Goal: Information Seeking & Learning: Learn about a topic

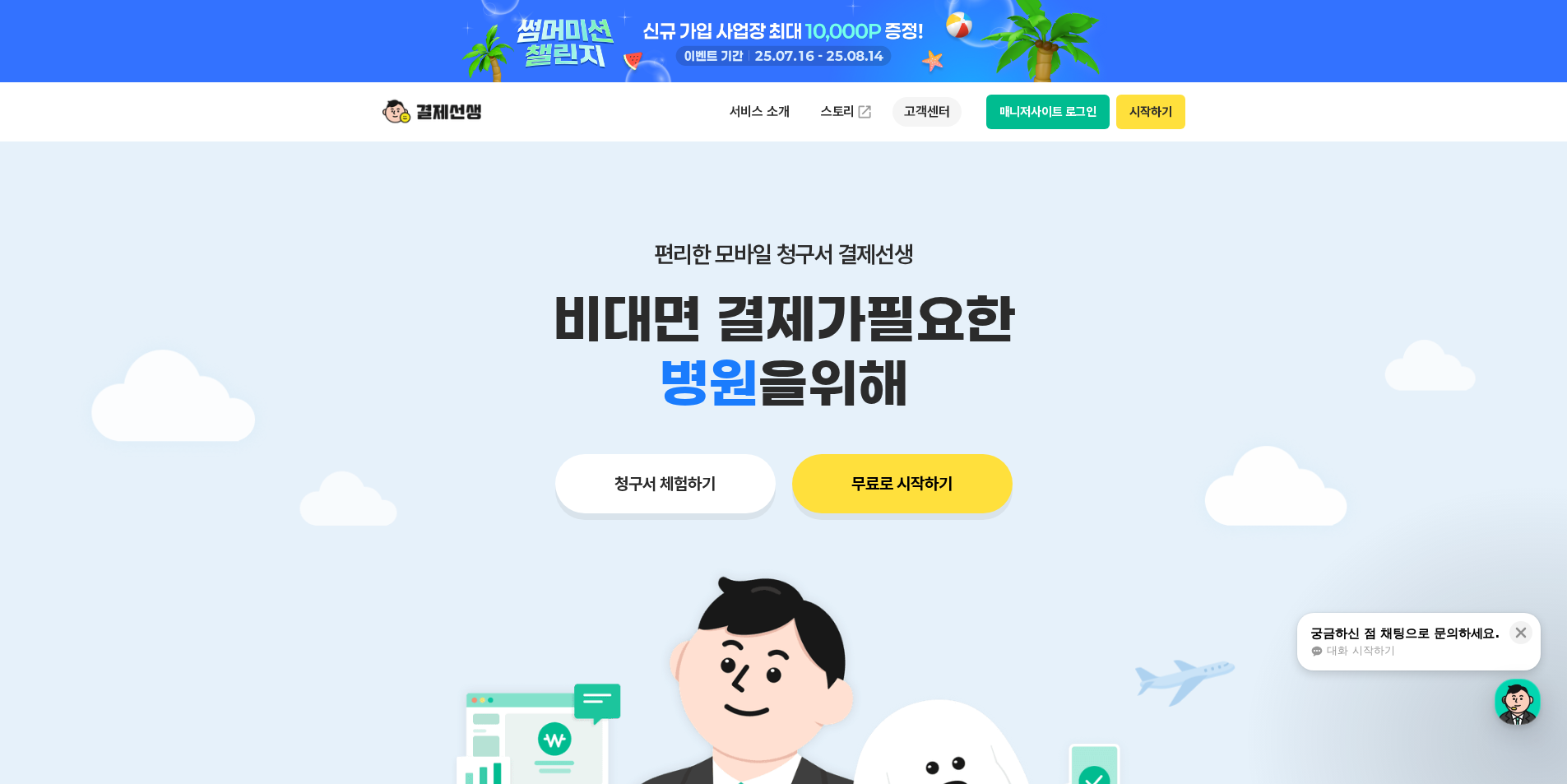
click at [924, 112] on p "고객센터" at bounding box center [927, 112] width 69 height 30
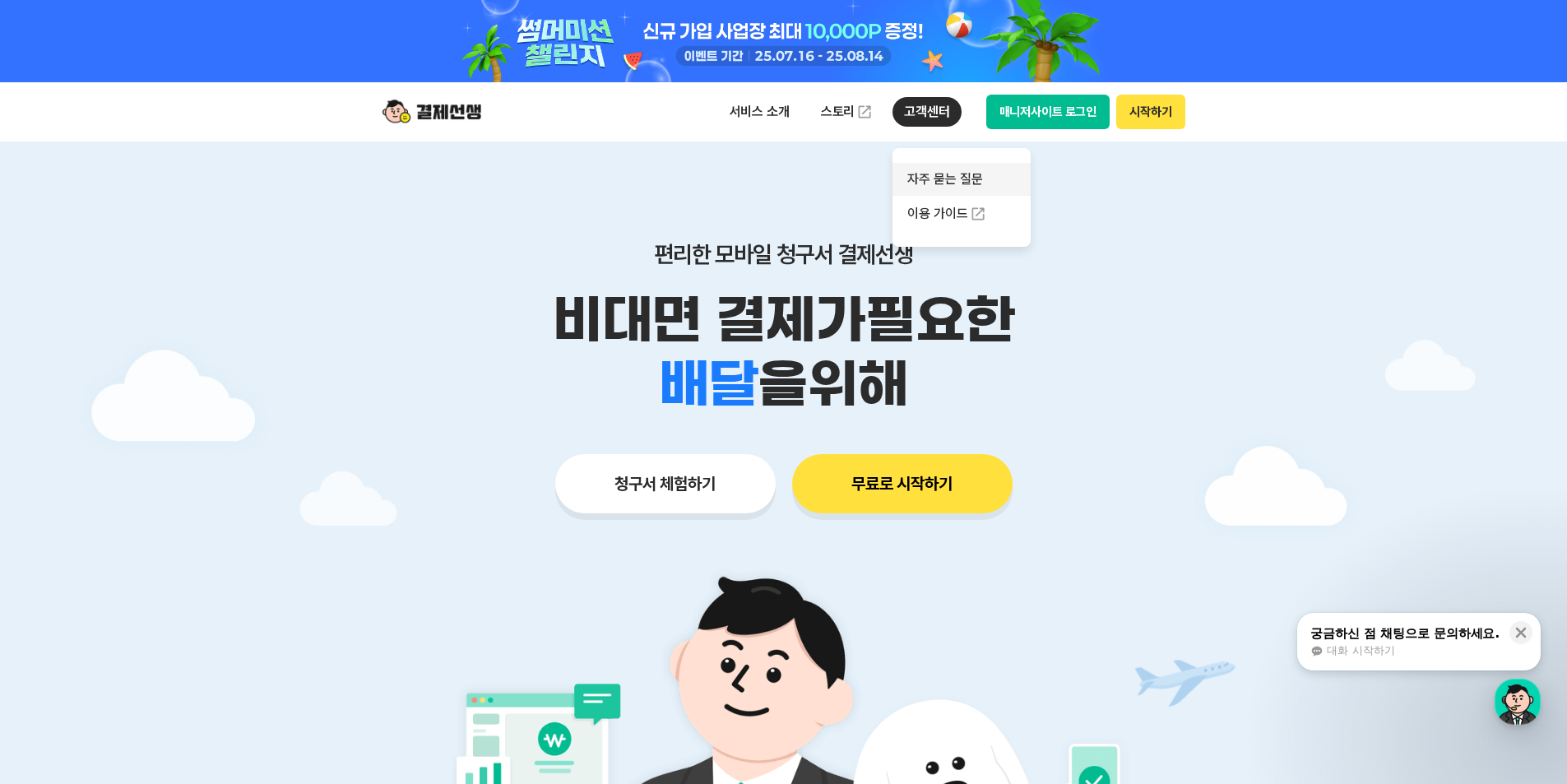
click at [968, 187] on link "자주 묻는 질문" at bounding box center [961, 179] width 138 height 33
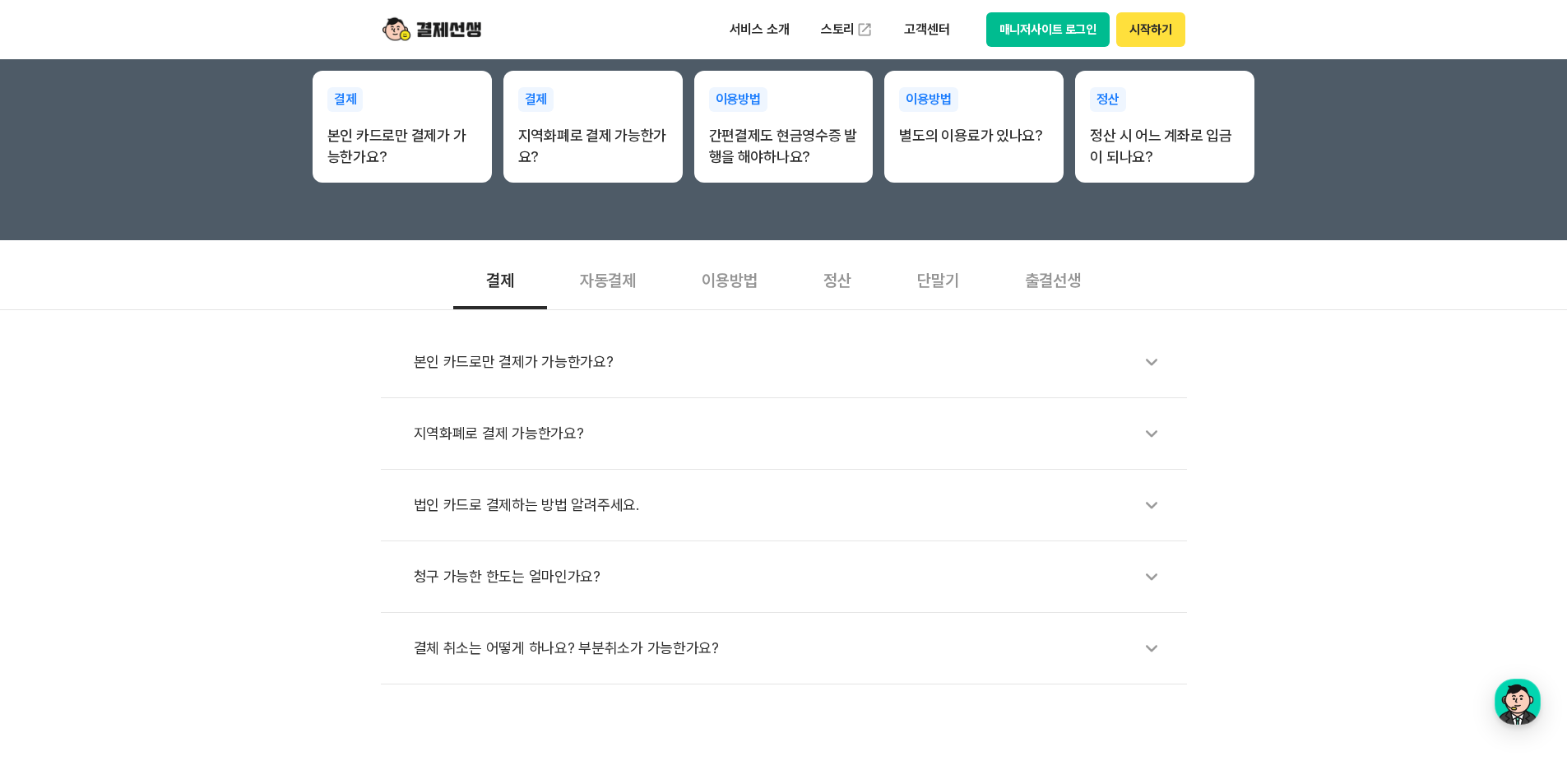
scroll to position [411, 0]
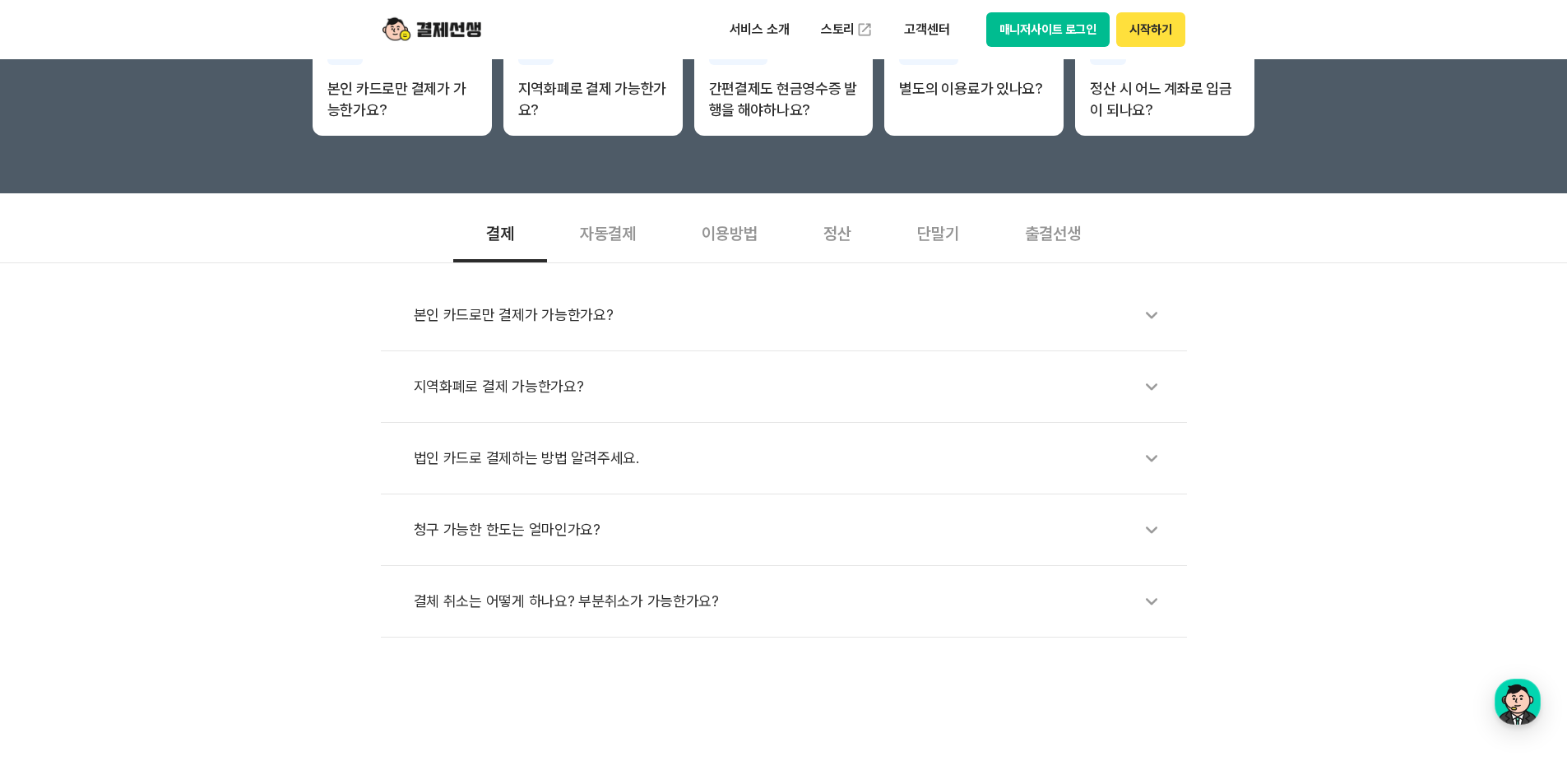
click at [626, 234] on div "자동결제" at bounding box center [608, 232] width 122 height 61
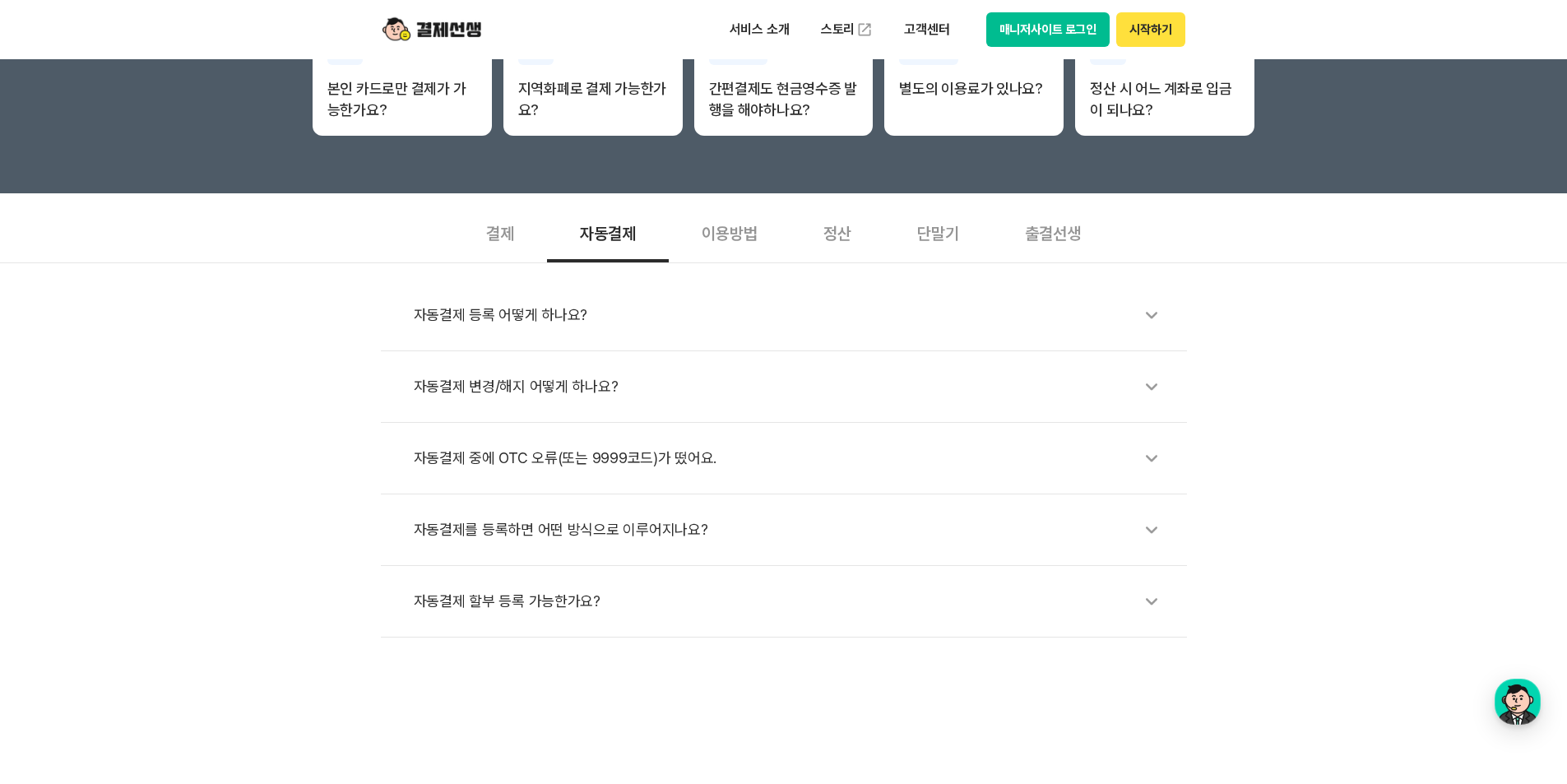
click at [497, 237] on div "결제" at bounding box center [500, 232] width 94 height 61
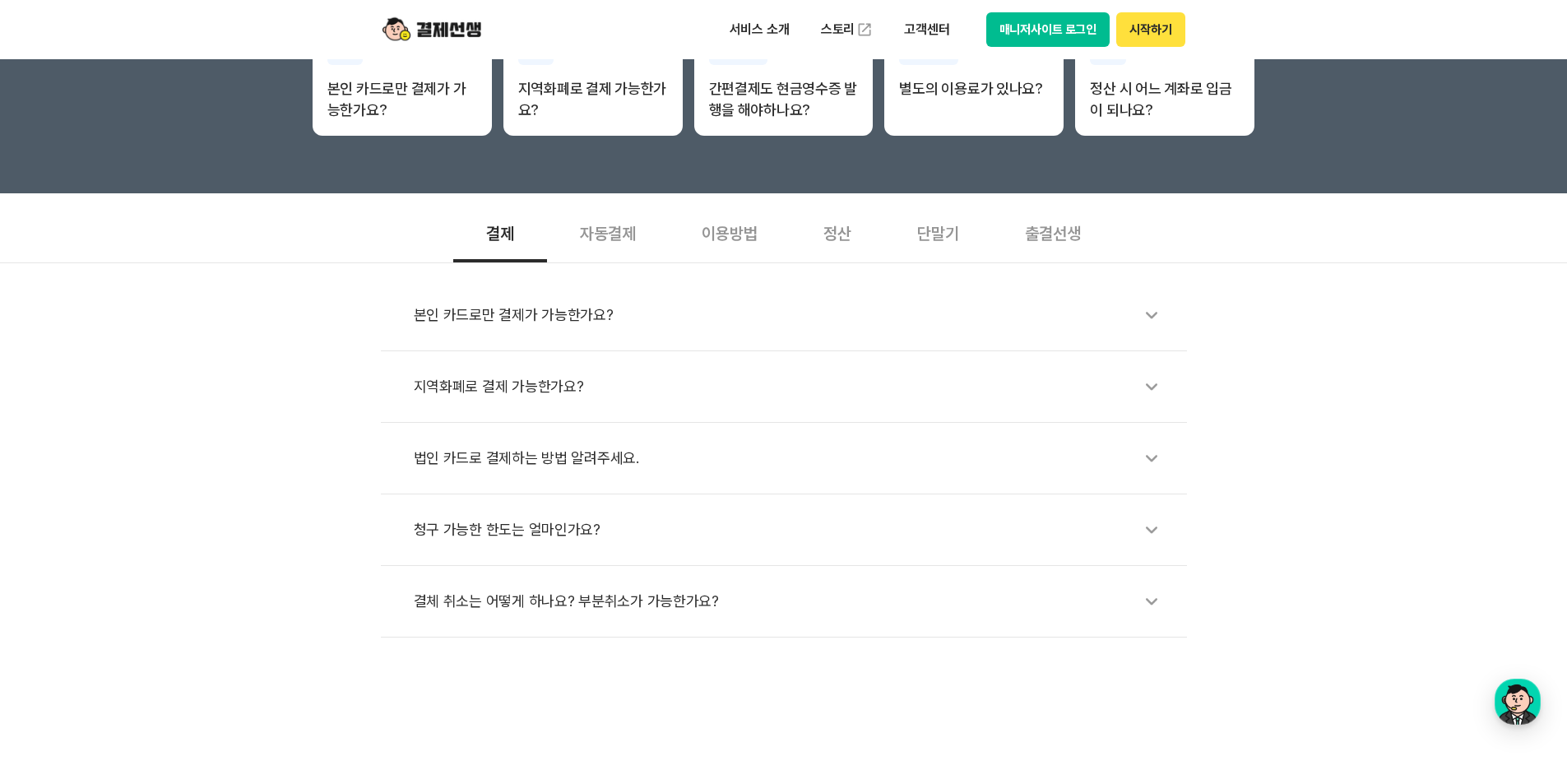
click at [927, 312] on div "본인 카드로만 결제가 가능한가요?" at bounding box center [791, 315] width 756 height 38
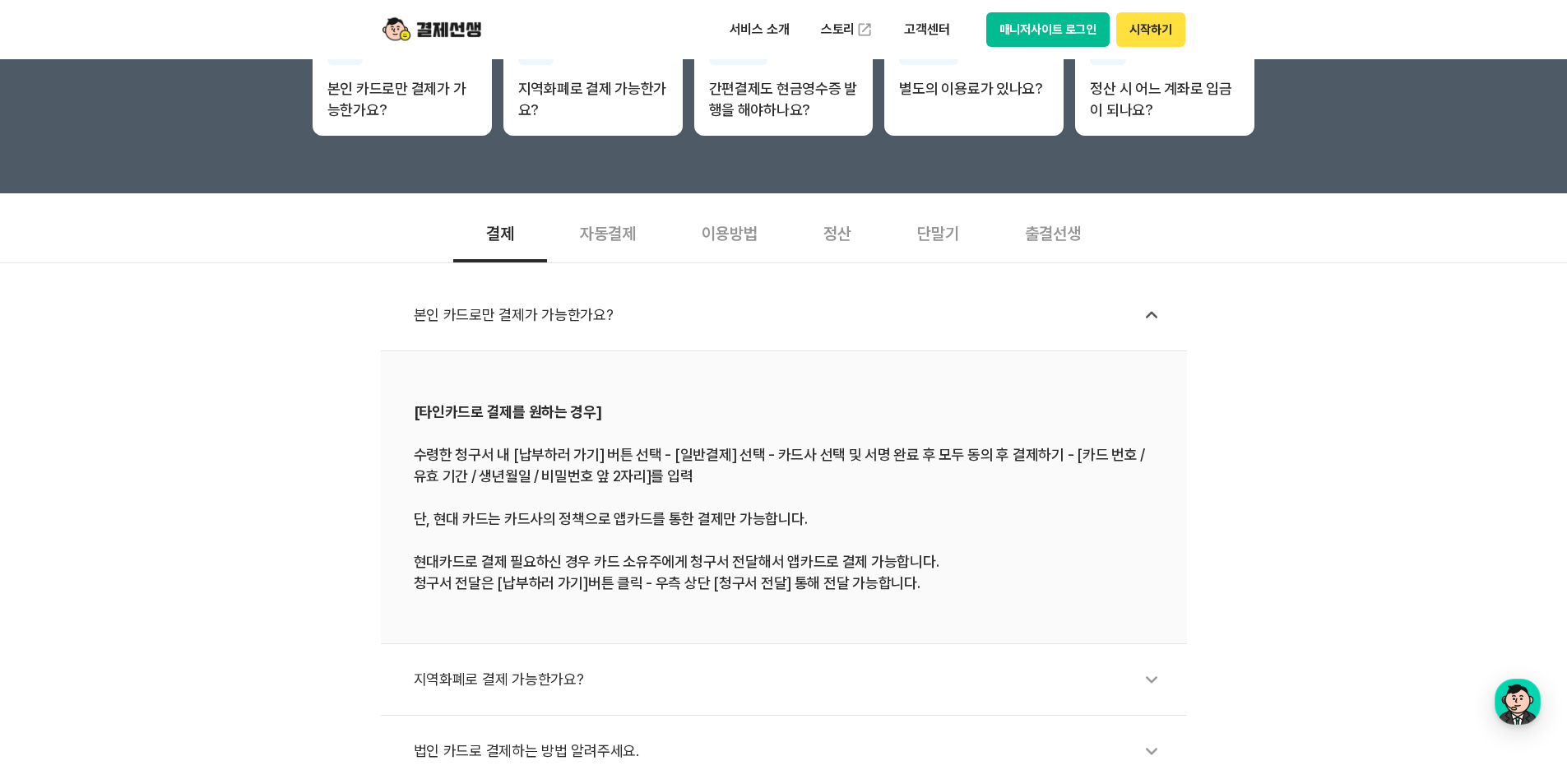
click at [927, 312] on div "본인 카드로만 결제가 가능한가요?" at bounding box center [791, 315] width 756 height 38
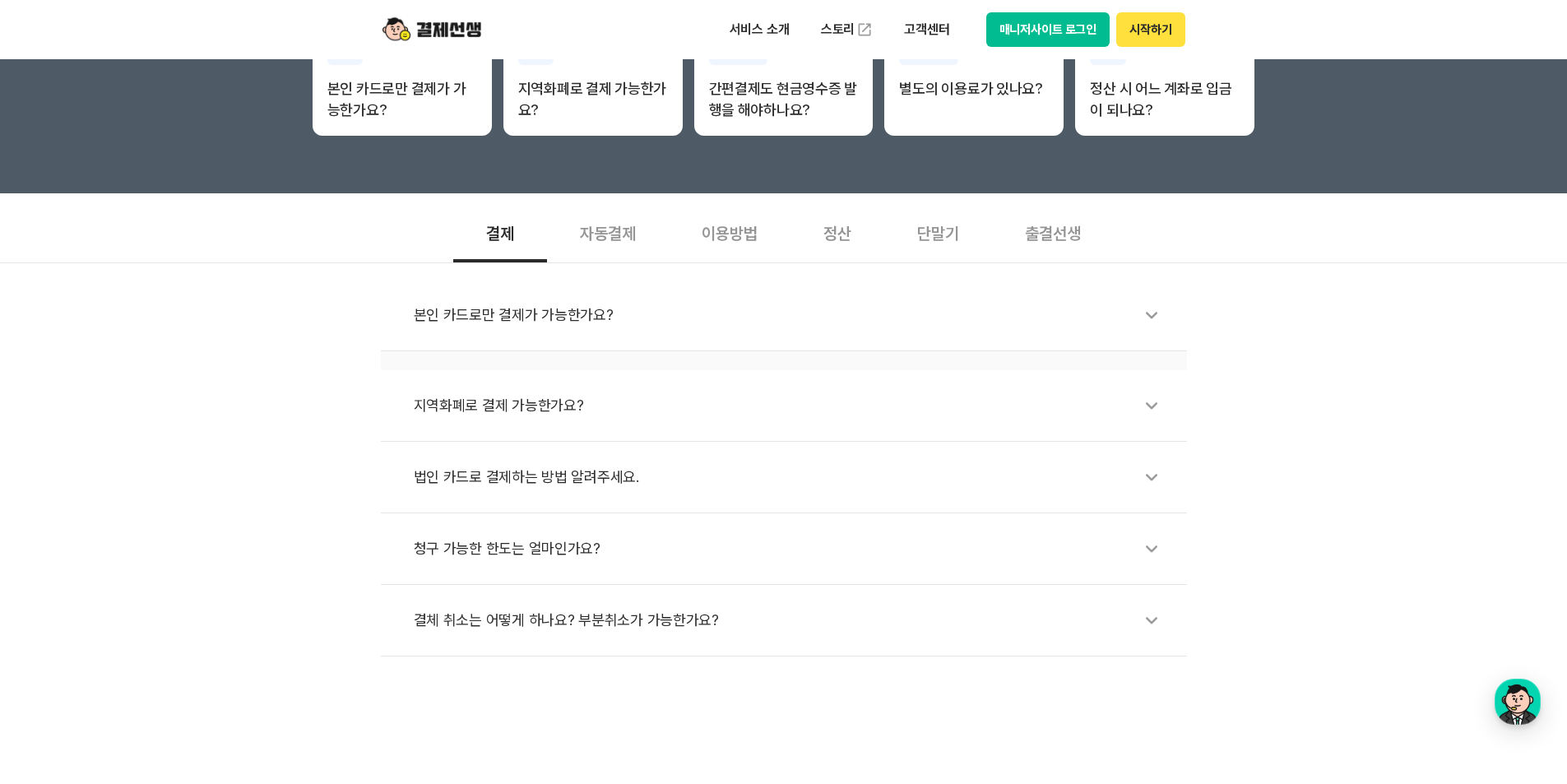
click at [927, 312] on div "본인 카드로만 결제가 가능한가요?" at bounding box center [791, 315] width 756 height 38
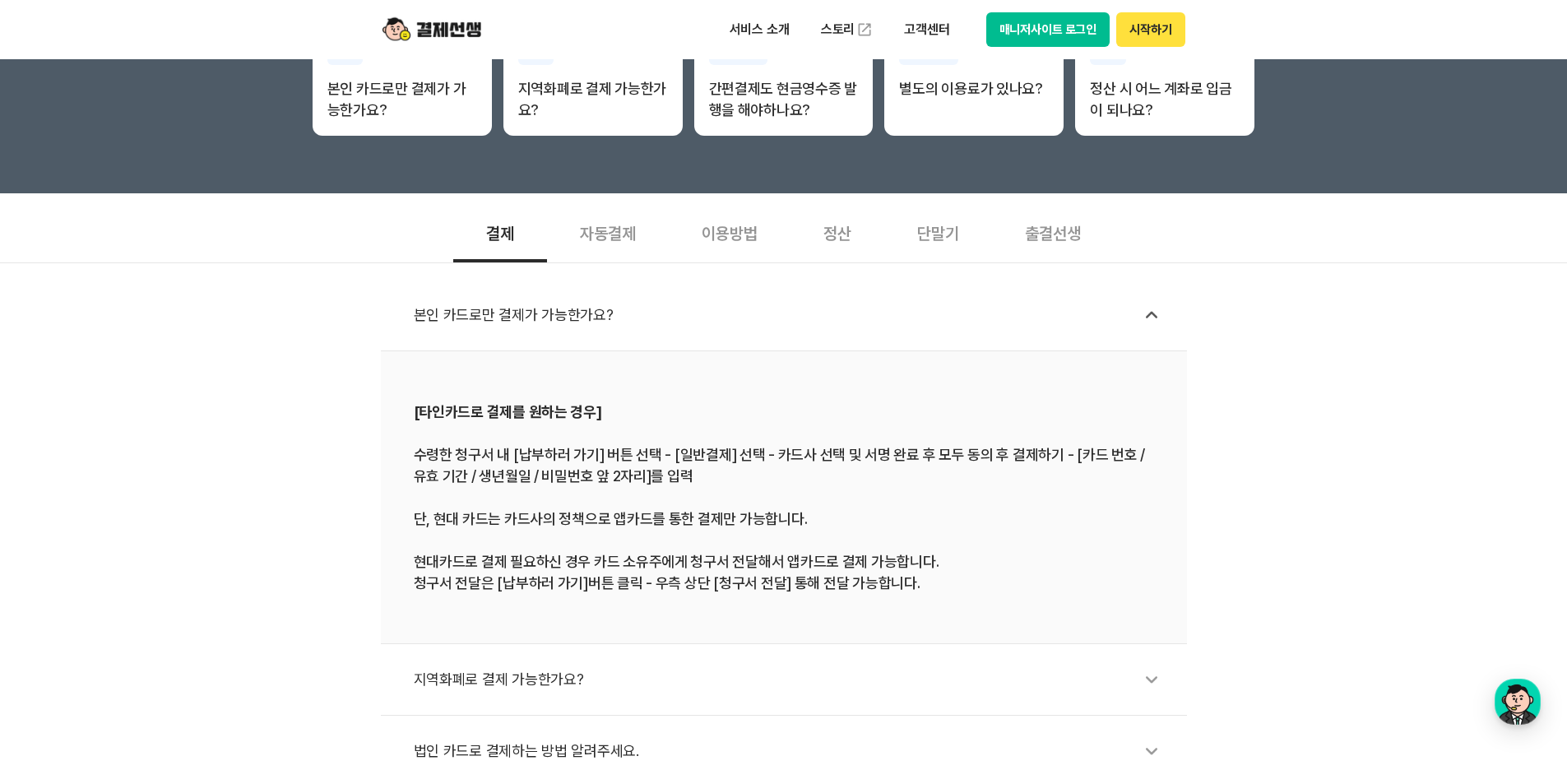
click at [927, 312] on div "본인 카드로만 결제가 가능한가요?" at bounding box center [791, 315] width 756 height 38
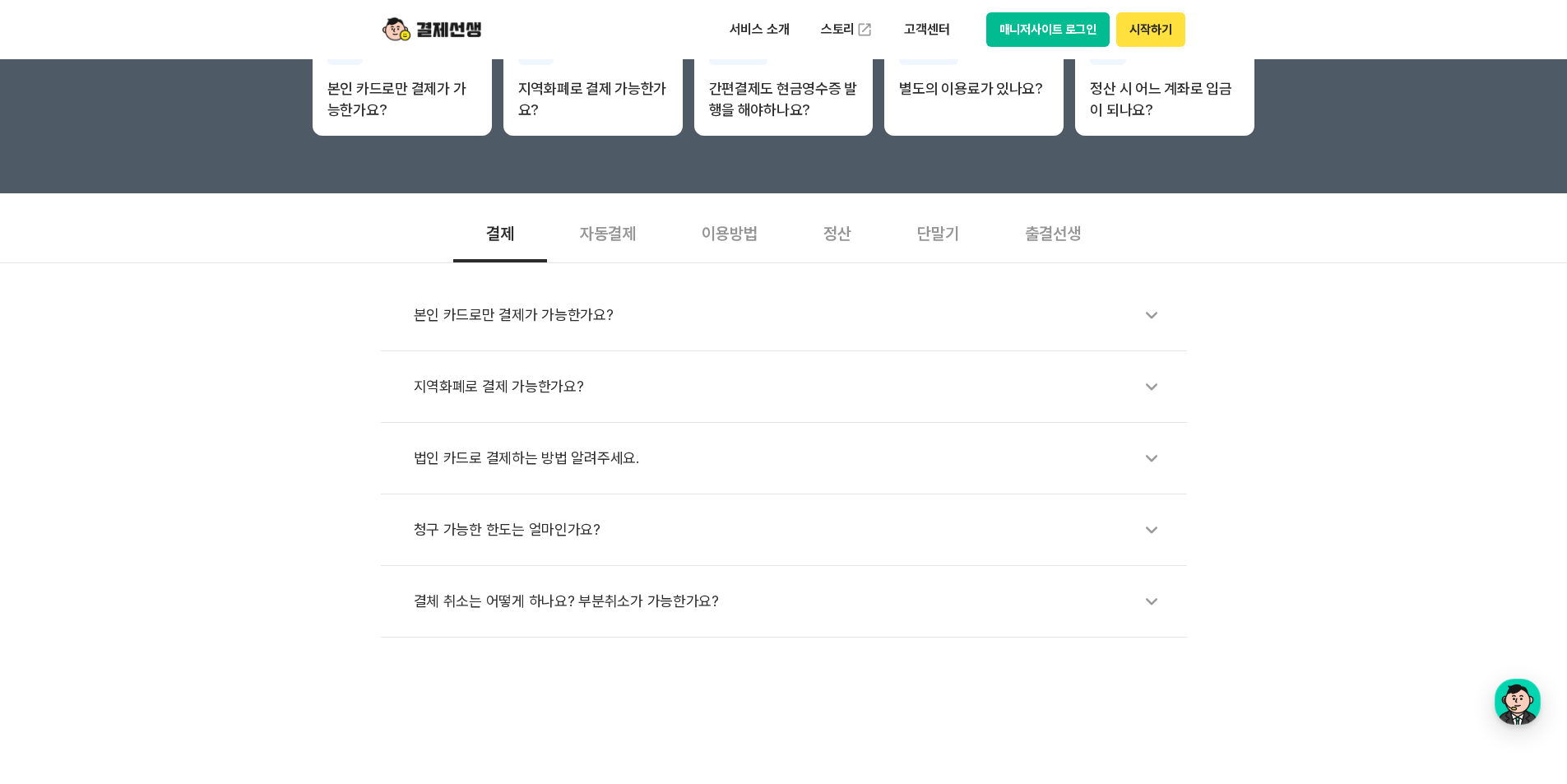
click at [876, 390] on div "지역화폐로 결제 가능한가요?" at bounding box center [791, 386] width 756 height 38
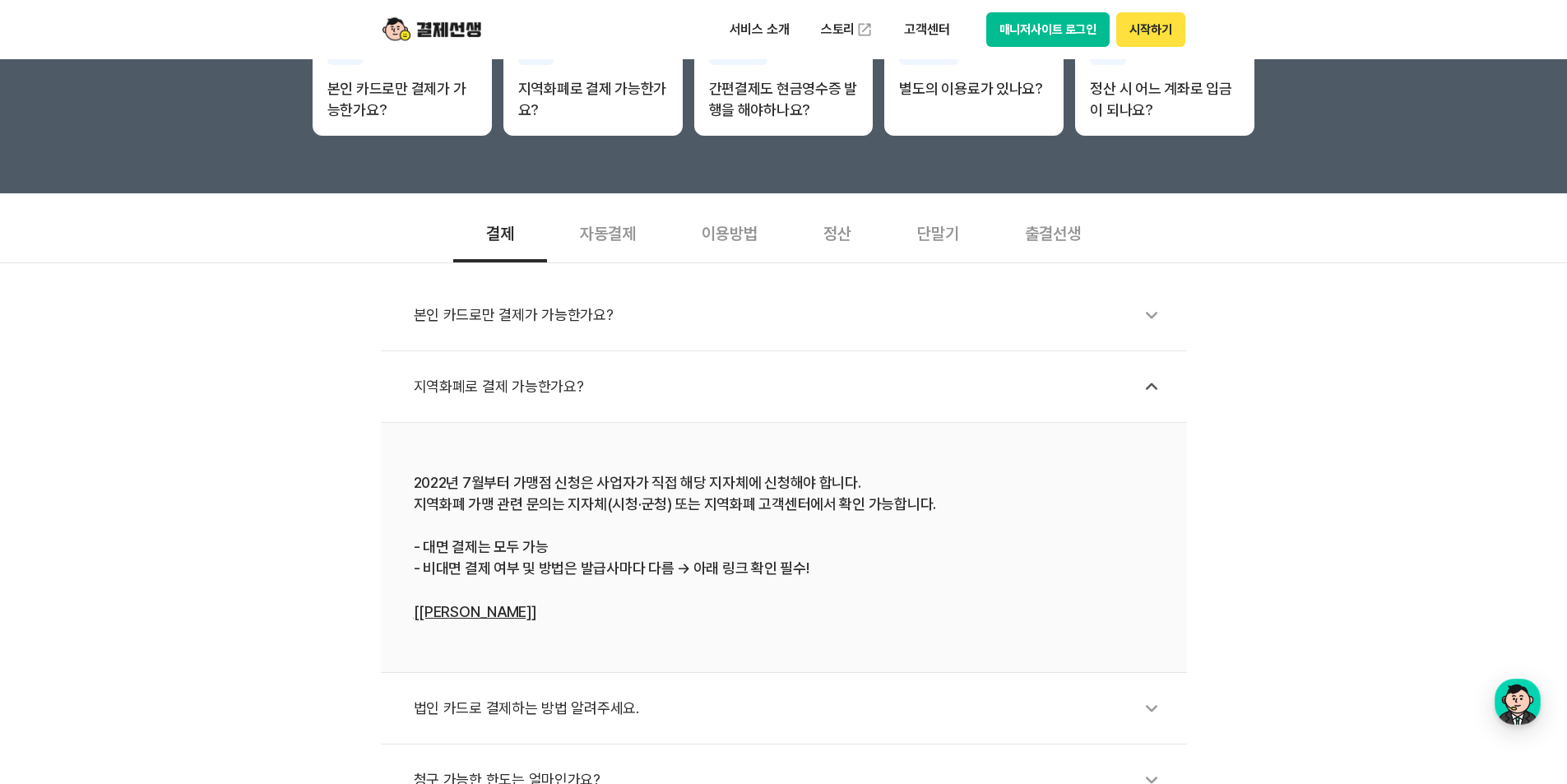
click at [876, 390] on div "지역화폐로 결제 가능한가요?" at bounding box center [791, 386] width 756 height 38
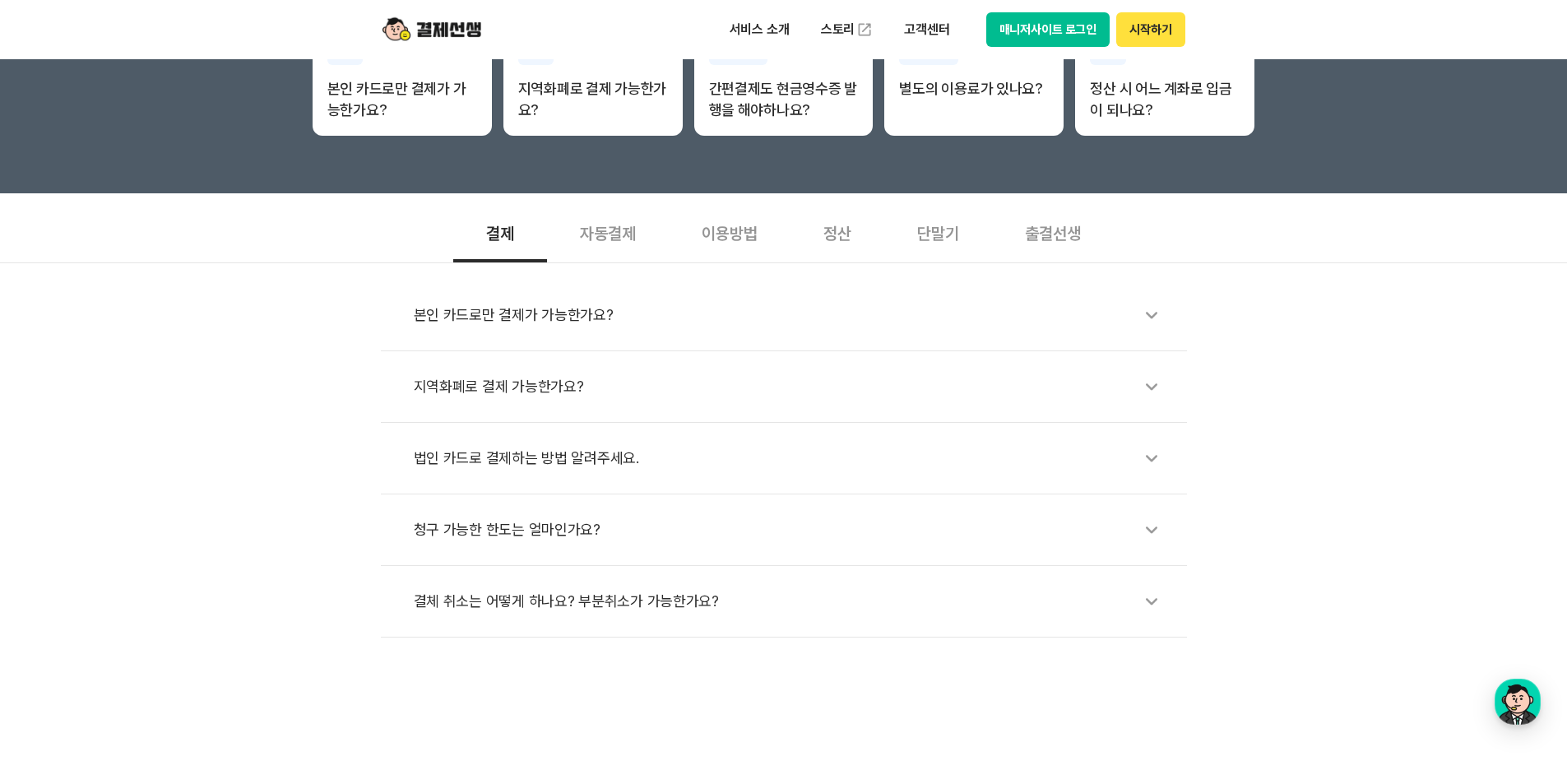
click at [845, 451] on div "법인 카드로 결제하는 방법 알려주세요." at bounding box center [791, 458] width 756 height 38
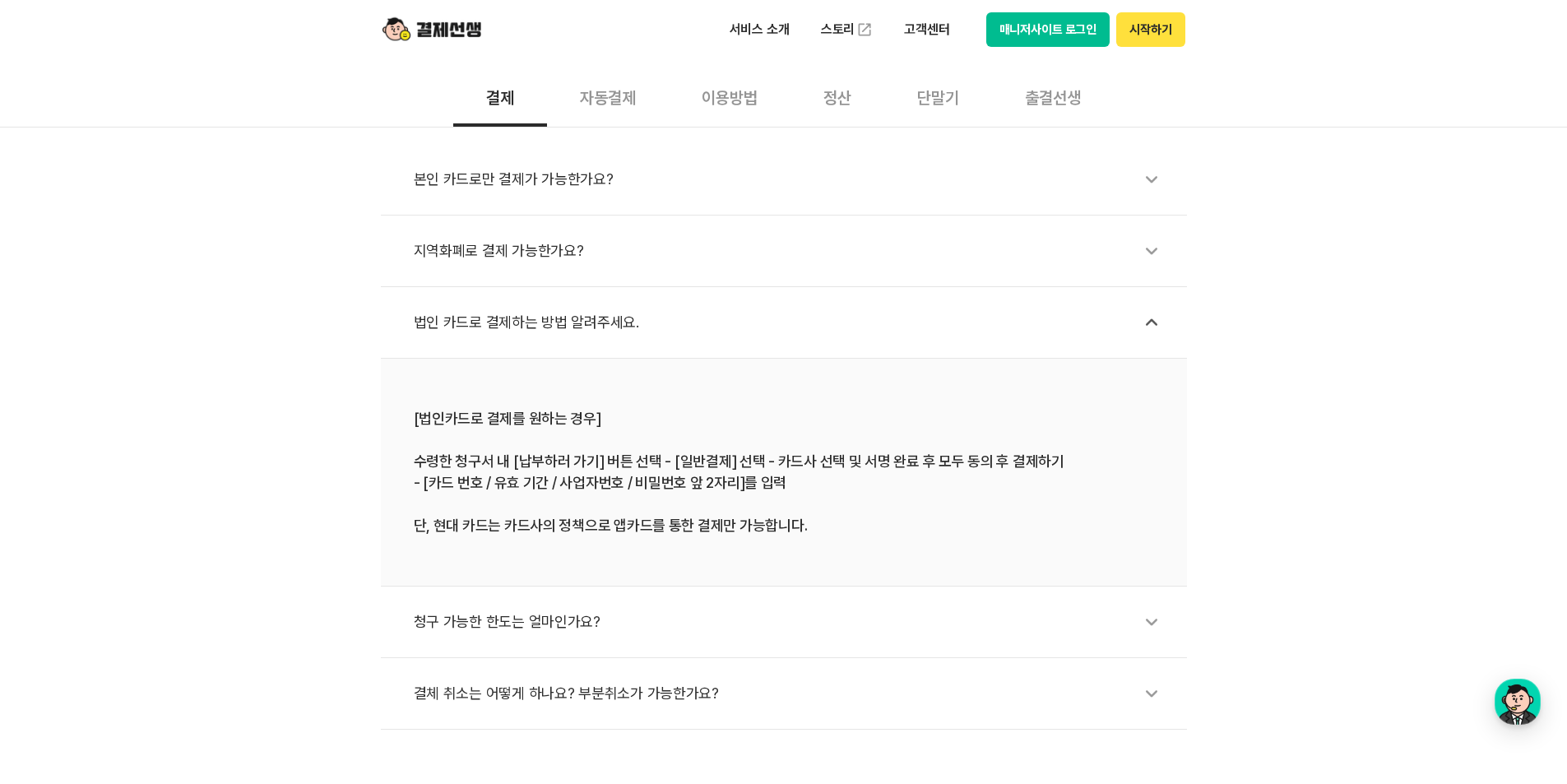
scroll to position [576, 0]
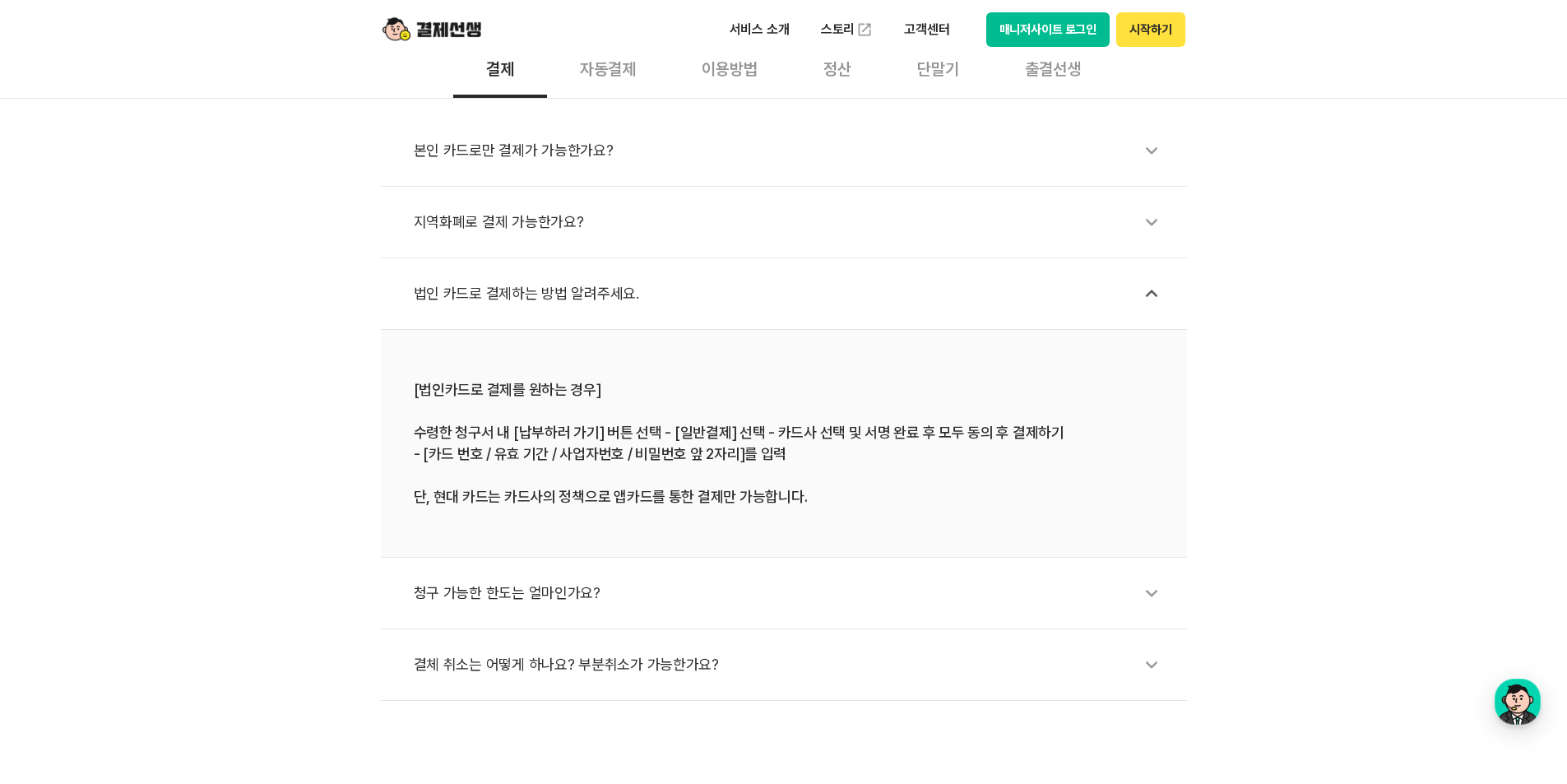
click at [689, 272] on li "법인 카드로 결제하는 방법 알려주세요." at bounding box center [784, 294] width 806 height 71
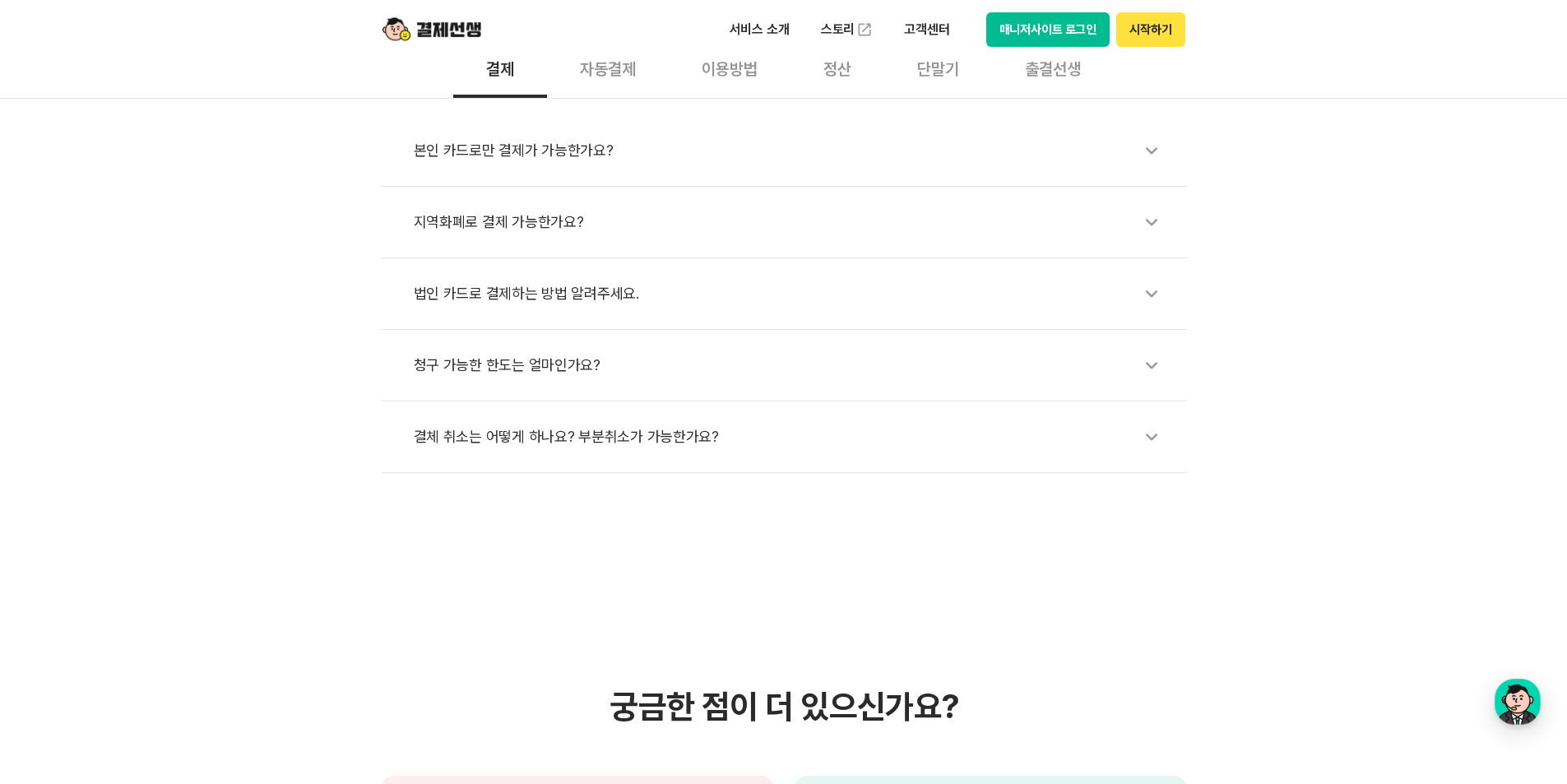
click at [708, 389] on li "청구 가능한 한도는 얼마인가요?" at bounding box center [784, 365] width 806 height 71
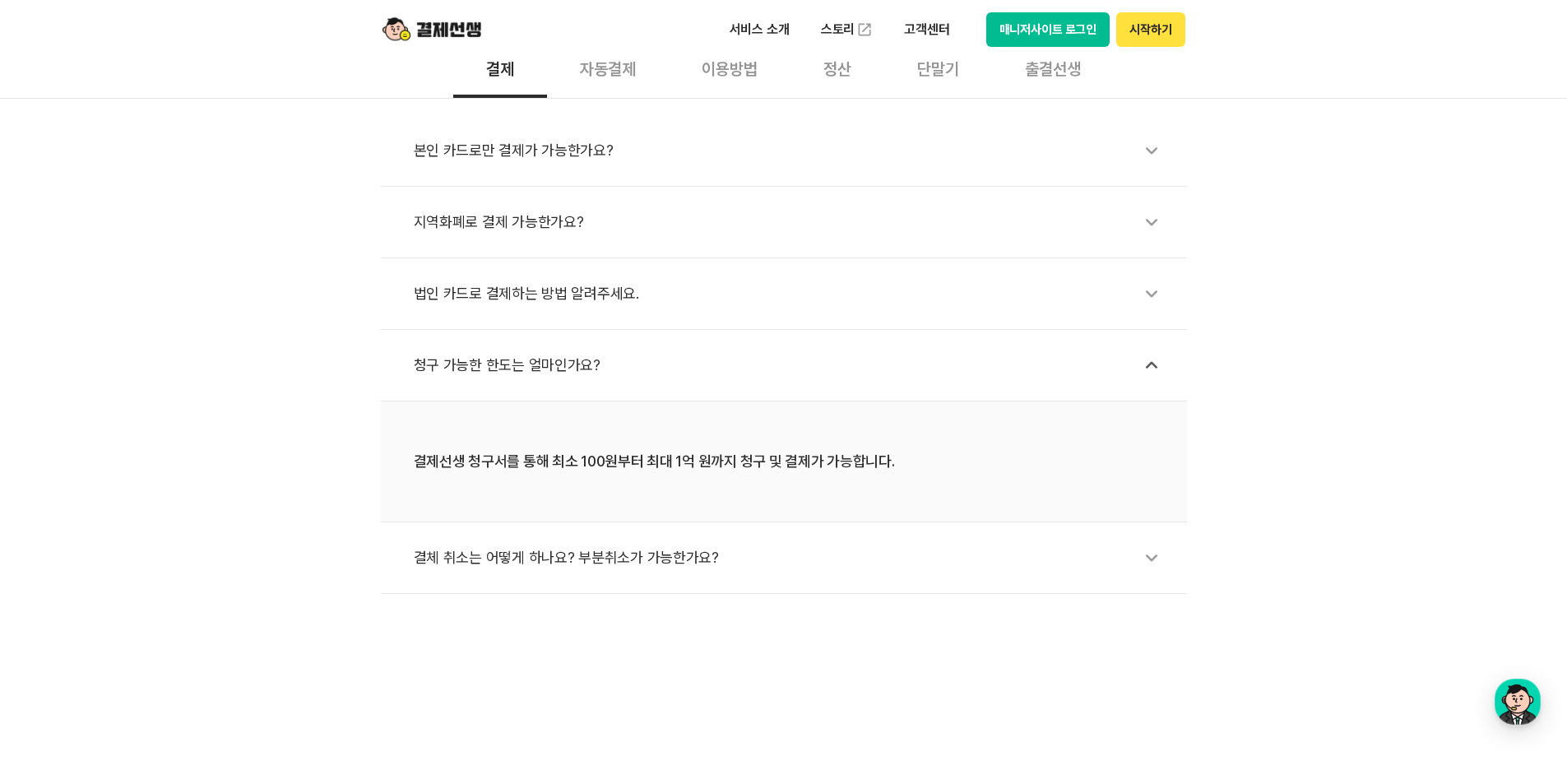
click at [708, 378] on div "청구 가능한 한도는 얼마인가요?" at bounding box center [791, 365] width 756 height 38
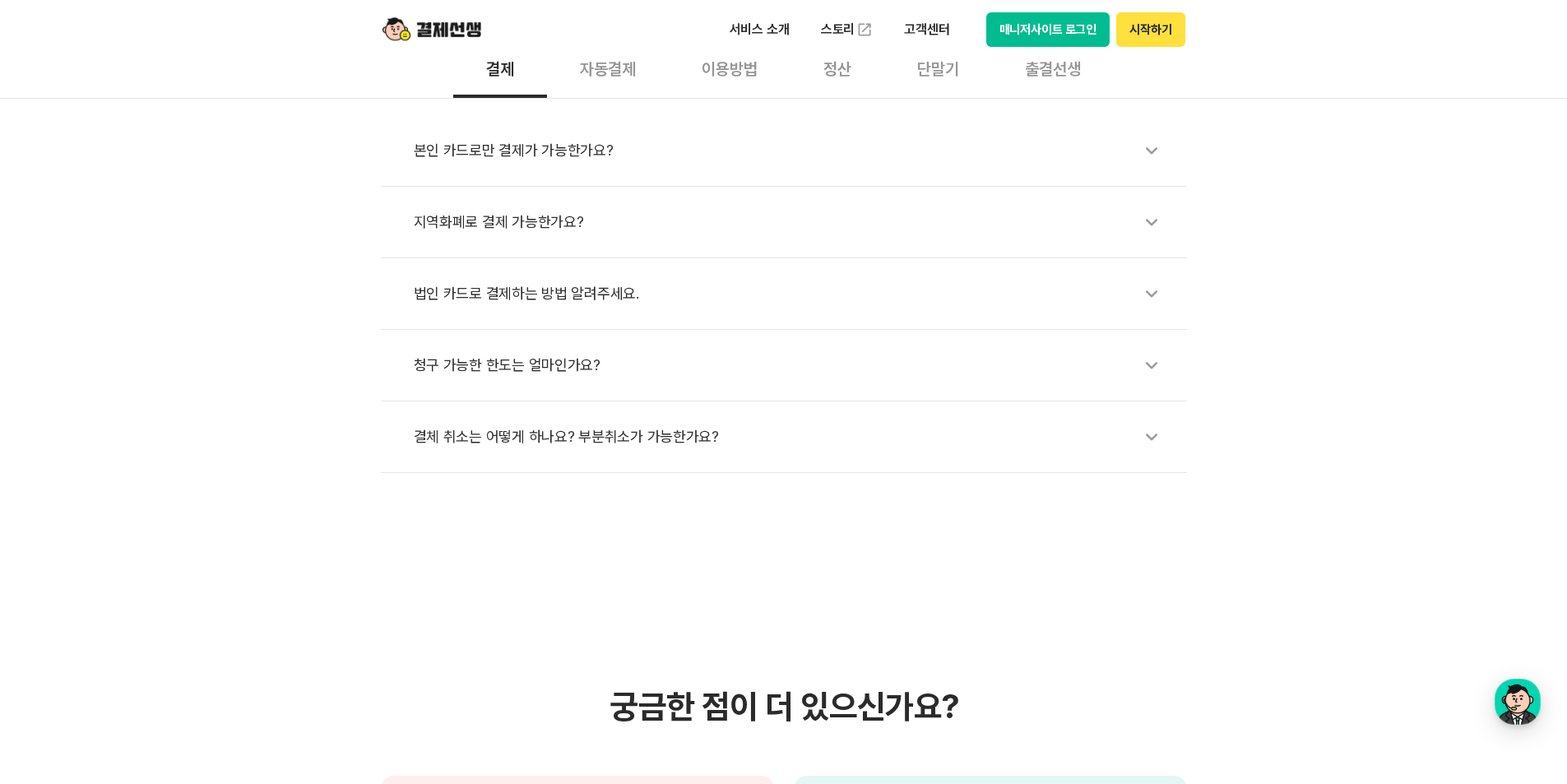
click at [699, 461] on li "결체 취소는 어떻게 하나요? 부분취소가 가능한가요?" at bounding box center [784, 437] width 806 height 71
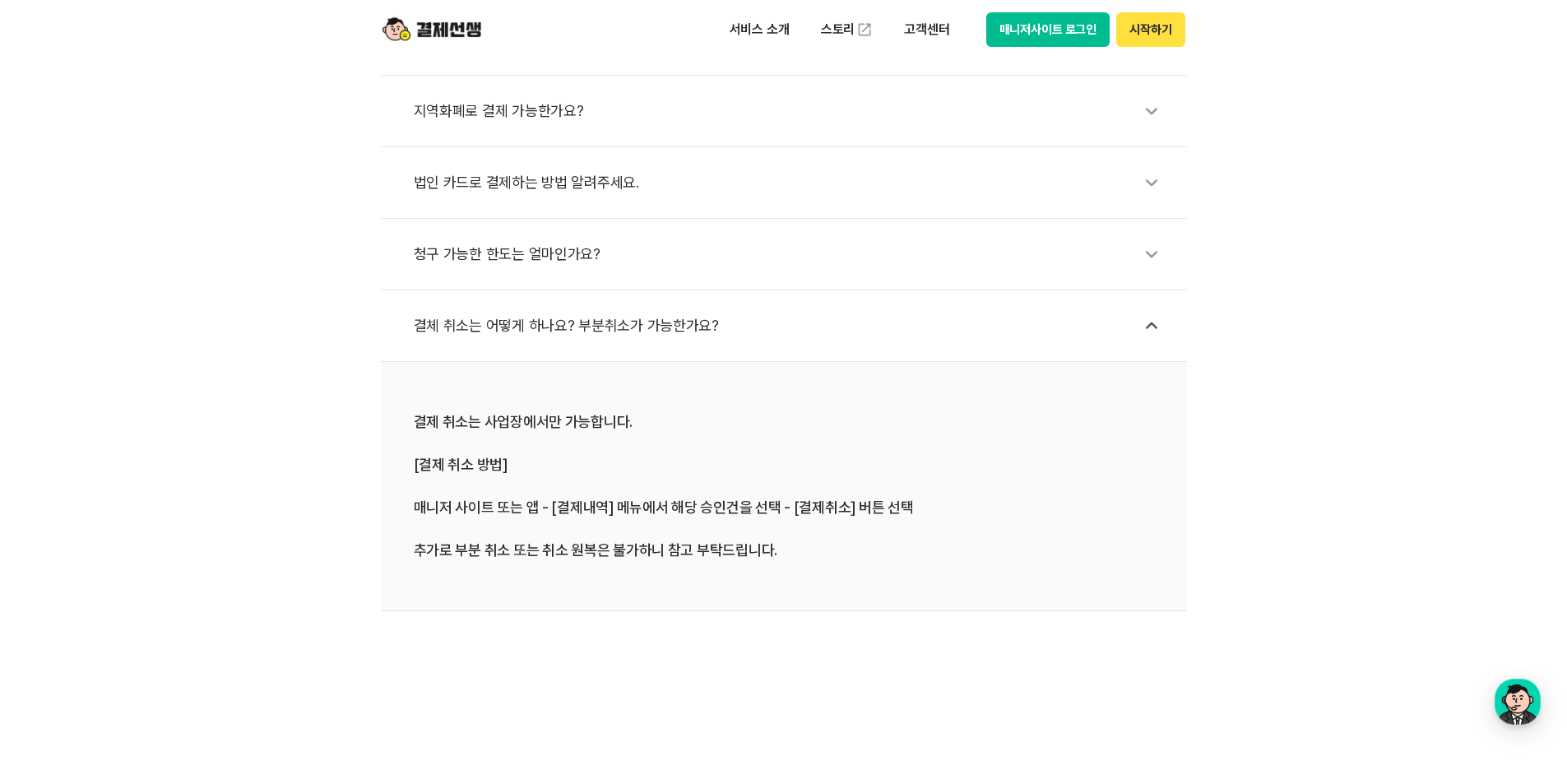
scroll to position [658, 0]
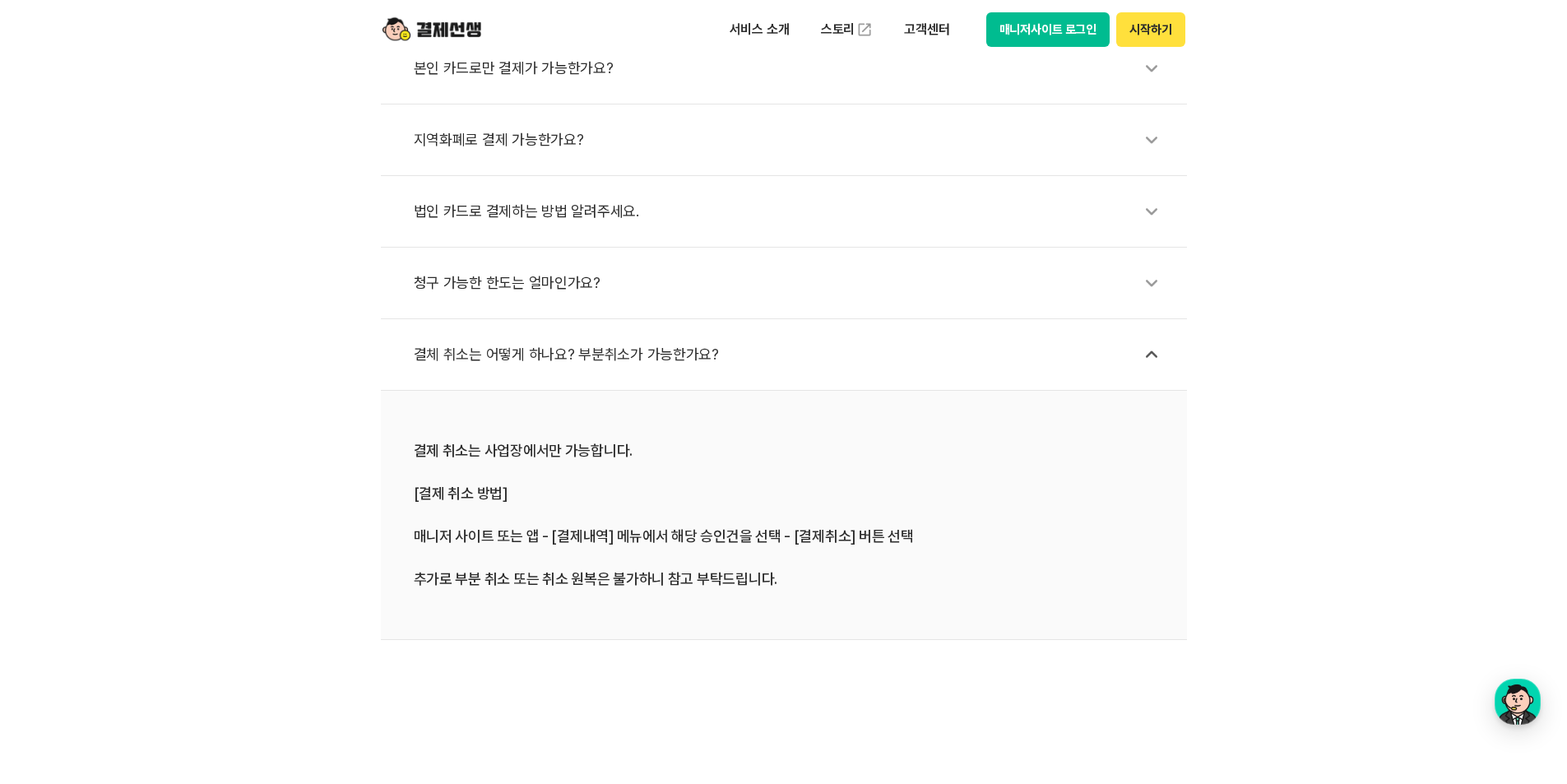
click at [766, 514] on div "결제 취소는 사업장에서만 가능합니다. [결제 취소 방법] 매니저 사이트 또는 앱 - [결제내역] 메뉴에서 해당 승인건을 선택 - [결제취소] …" at bounding box center [784, 515] width 740 height 150
click at [761, 538] on div "결제 취소는 사업장에서만 가능합니다. [결제 취소 방법] 매니저 사이트 또는 앱 - [결제내역] 메뉴에서 해당 승인건을 선택 - [결제취소] …" at bounding box center [784, 515] width 740 height 150
click at [568, 390] on li "결제 취소는 사업장에서만 가능합니다. [결제 취소 방법] 매니저 사이트 또는 앱 - [결제내역] 메뉴에서 해당 승인건을 선택 - [결제취소] …" at bounding box center [784, 515] width 806 height 249
click at [567, 437] on li "결제 취소는 사업장에서만 가능합니다. [결제 취소 방법] 매니저 사이트 또는 앱 - [결제내역] 메뉴에서 해당 승인건을 선택 - [결제취소] …" at bounding box center [784, 515] width 806 height 249
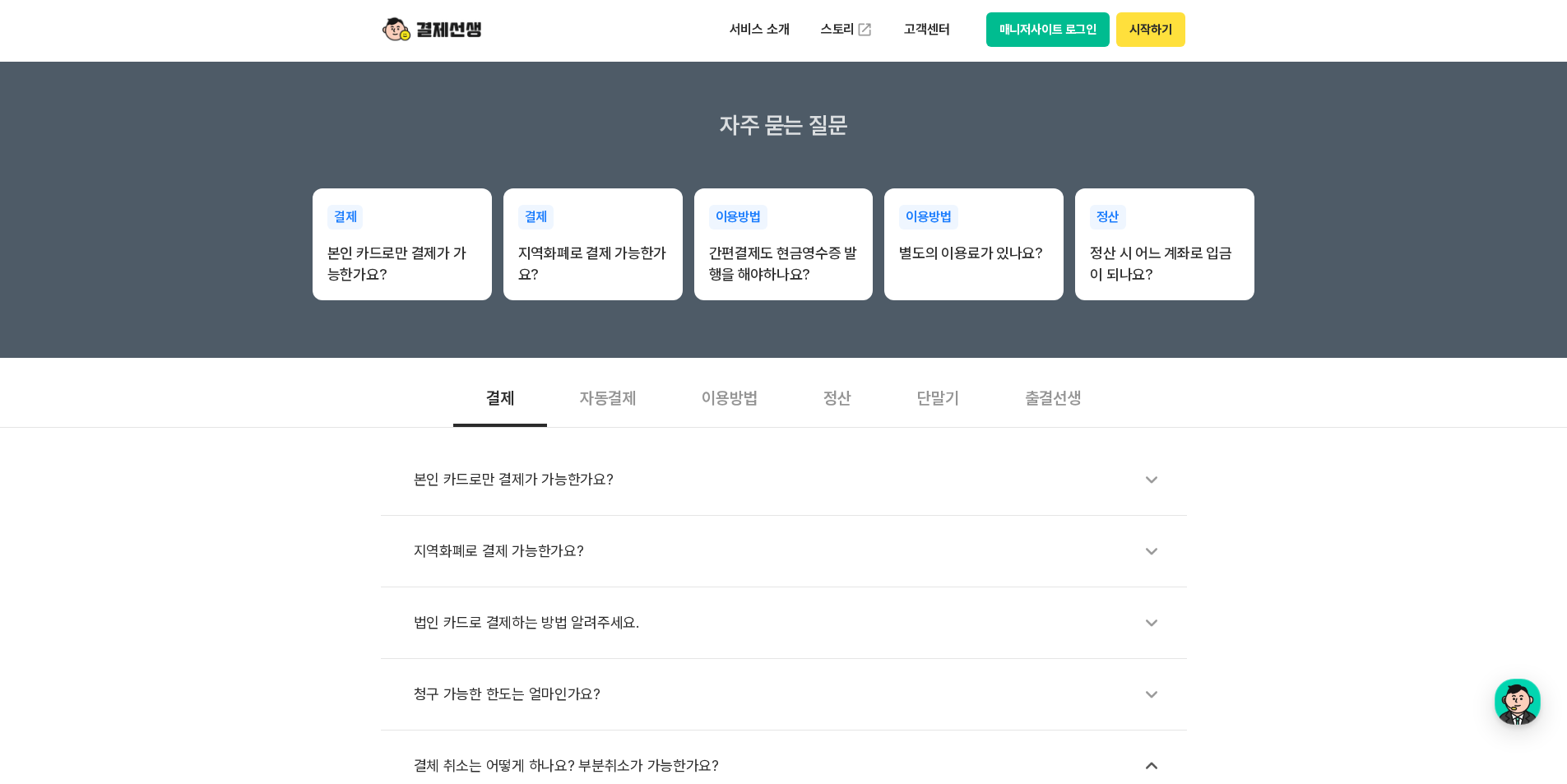
scroll to position [0, 0]
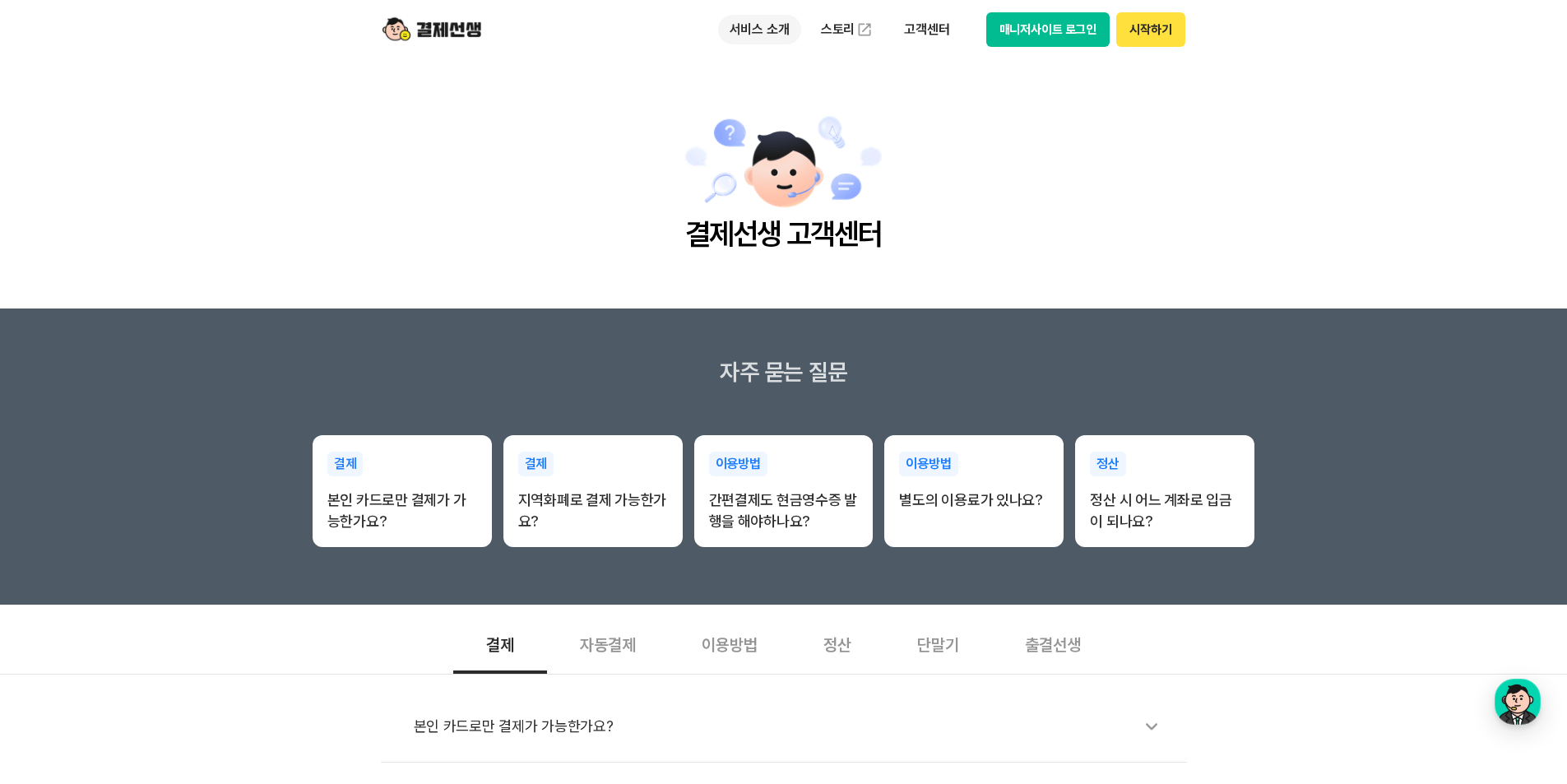
click at [758, 35] on p "서비스 소개" at bounding box center [760, 29] width 83 height 30
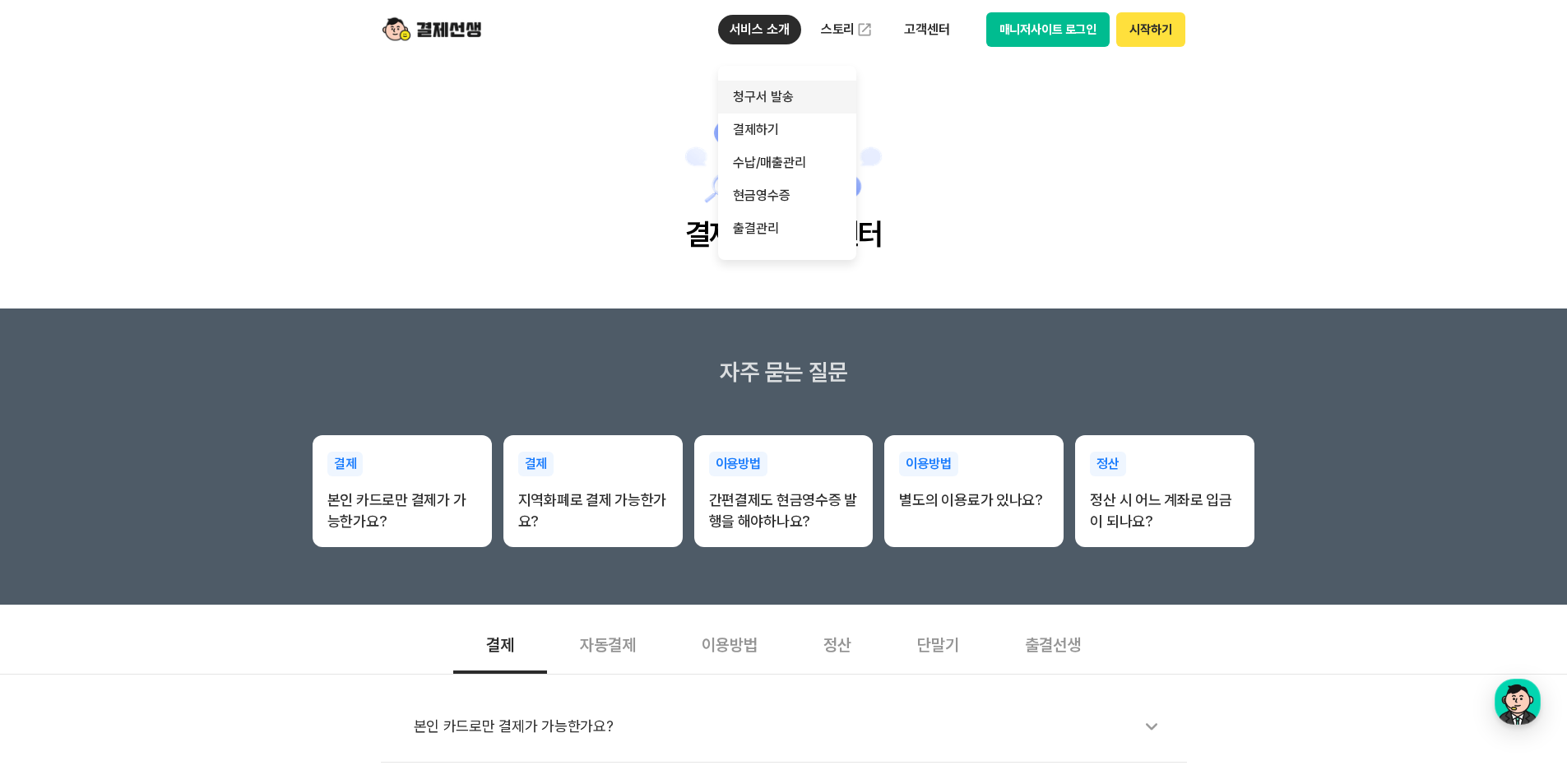
click at [761, 85] on link "청구서 발송" at bounding box center [787, 97] width 138 height 33
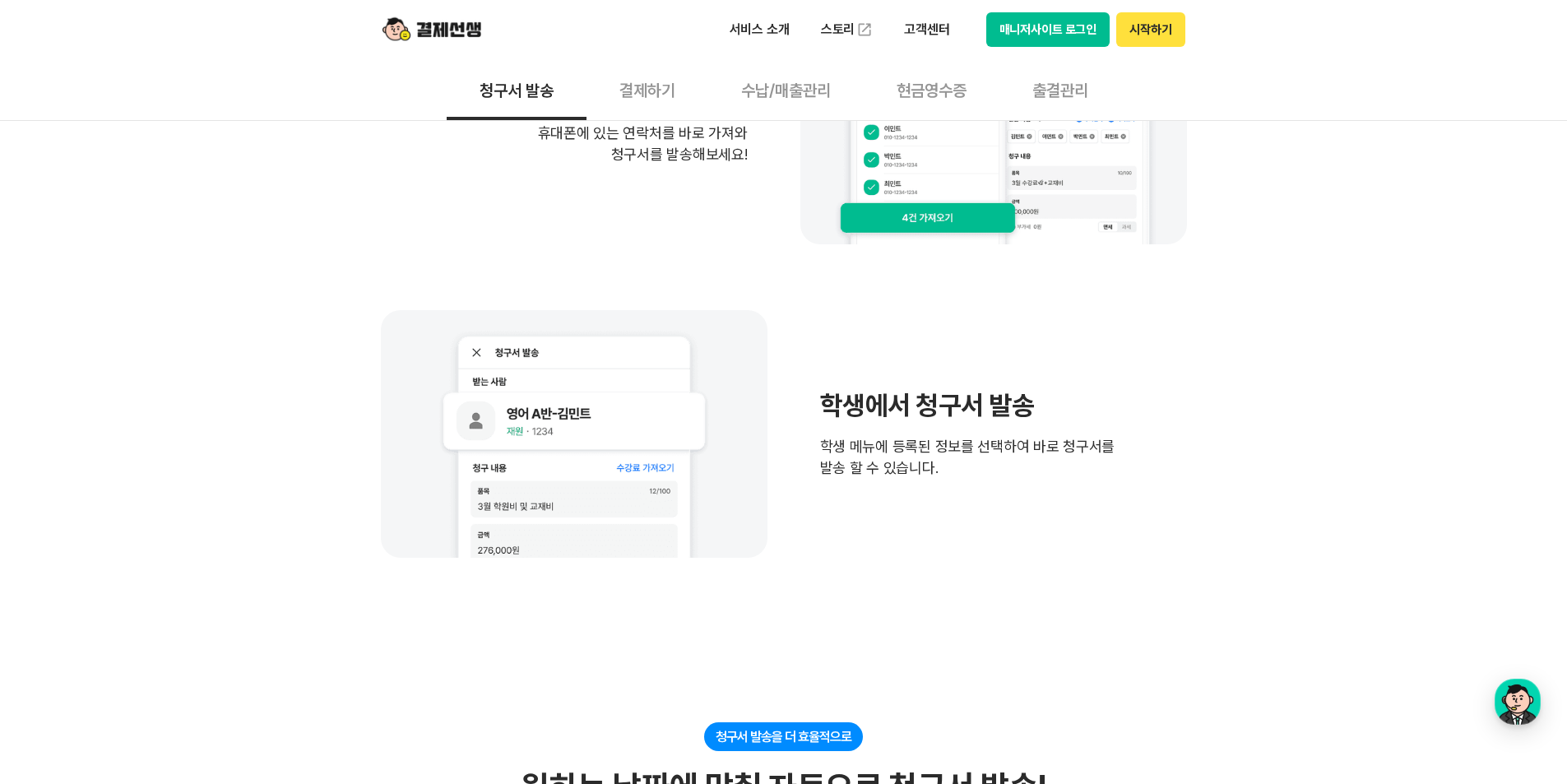
scroll to position [1069, 0]
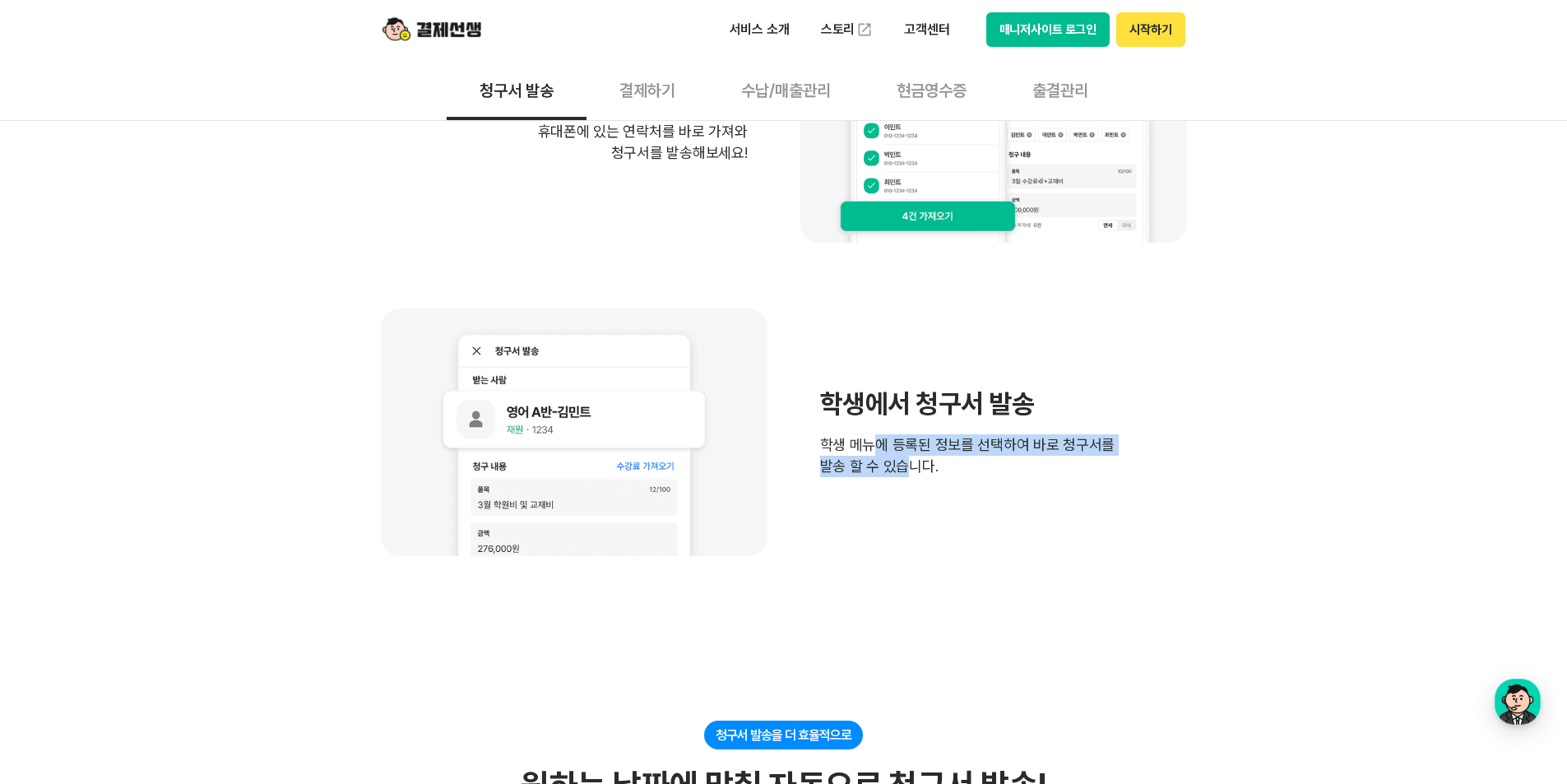
drag, startPoint x: 868, startPoint y: 391, endPoint x: 897, endPoint y: 406, distance: 32.6
click at [897, 434] on span "학생 메뉴에 등록된 정보를 선택하여 바로 청구서를 발송 할 수 있습니다." at bounding box center [967, 455] width 296 height 43
click at [889, 439] on div "학생에서 청구서 발송 학생 메뉴에 등록된 정보를 선택하여 바로 청구서를 발송 할 수 있습니다." at bounding box center [784, 431] width 806 height 246
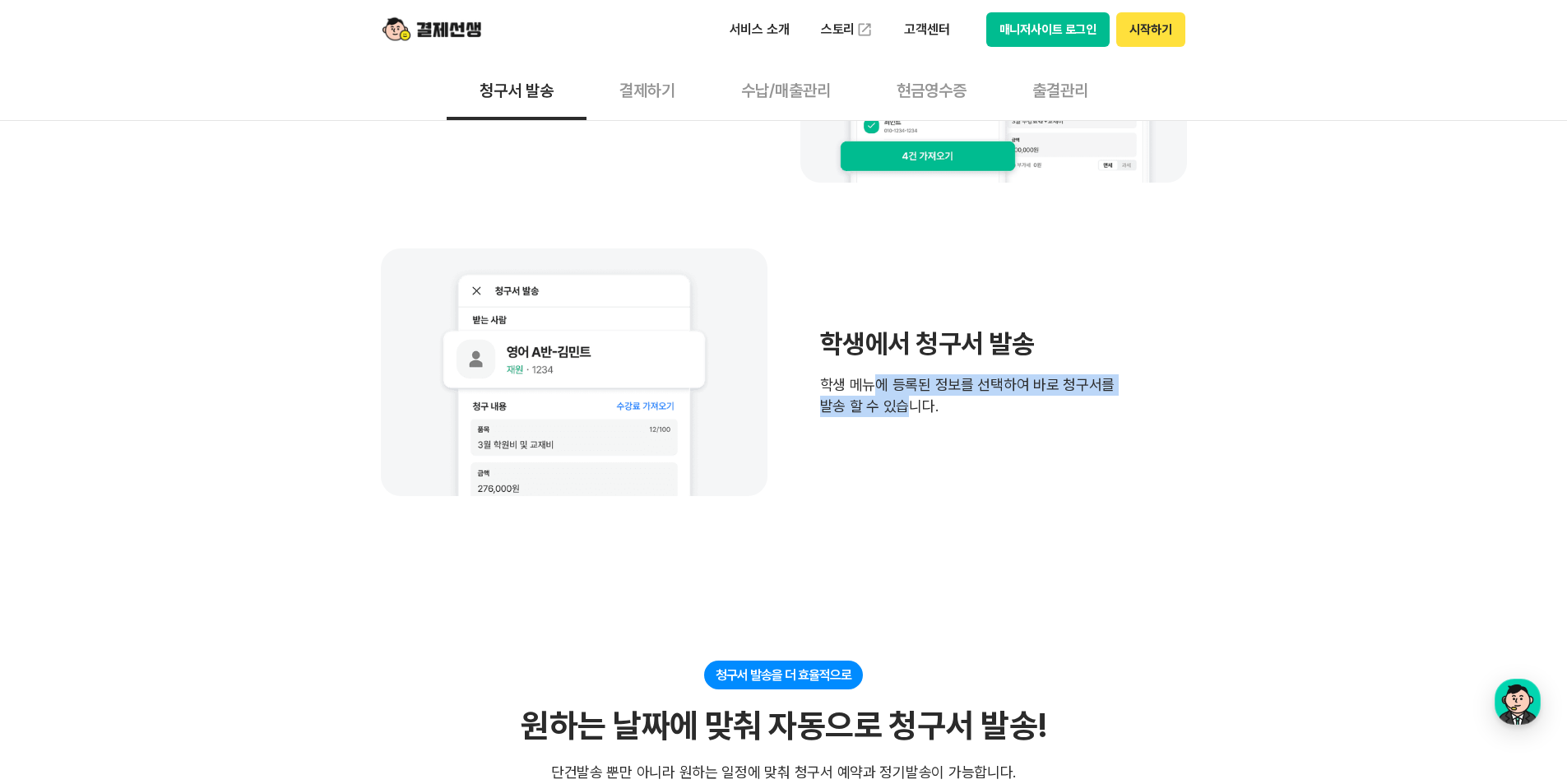
scroll to position [1316, 0]
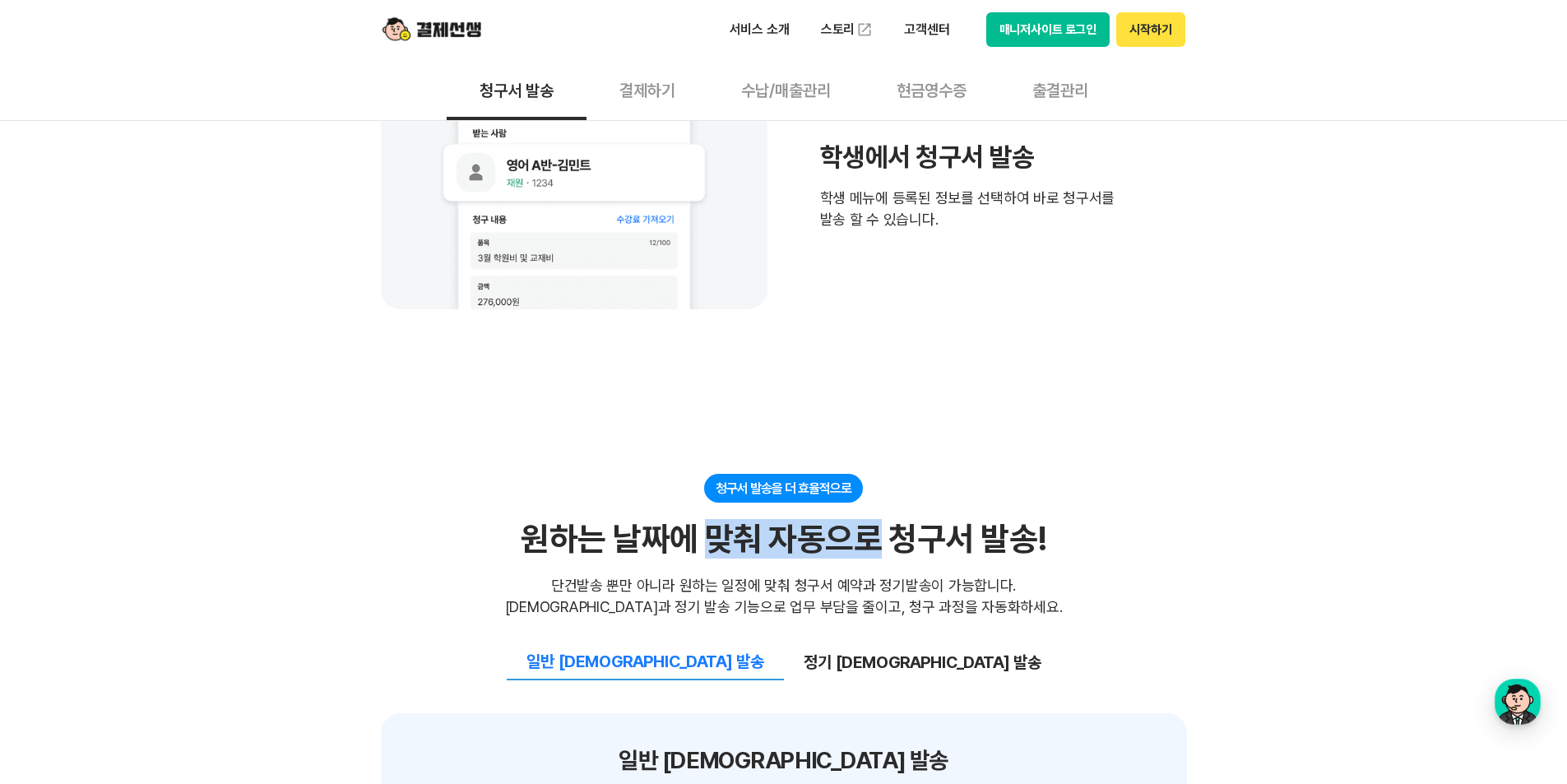
drag, startPoint x: 707, startPoint y: 472, endPoint x: 872, endPoint y: 479, distance: 165.1
click at [872, 519] on div "원하는 날짜에 맞춰 자동으로 청구서 발송!" at bounding box center [784, 538] width 525 height 40
click at [864, 519] on div "원하는 날짜에 맞춰 자동으로 청구서 발송!" at bounding box center [784, 538] width 525 height 40
drag, startPoint x: 872, startPoint y: 520, endPoint x: 698, endPoint y: 526, distance: 174.1
click at [698, 575] on div "단건발송 뿐만 아니라 원하는 일정에 맞춰 청구서 예약과 정기발송이 가능합니다. [DEMOGRAPHIC_DATA]과 정기 발송 기능으로 업무 부…" at bounding box center [784, 596] width 557 height 43
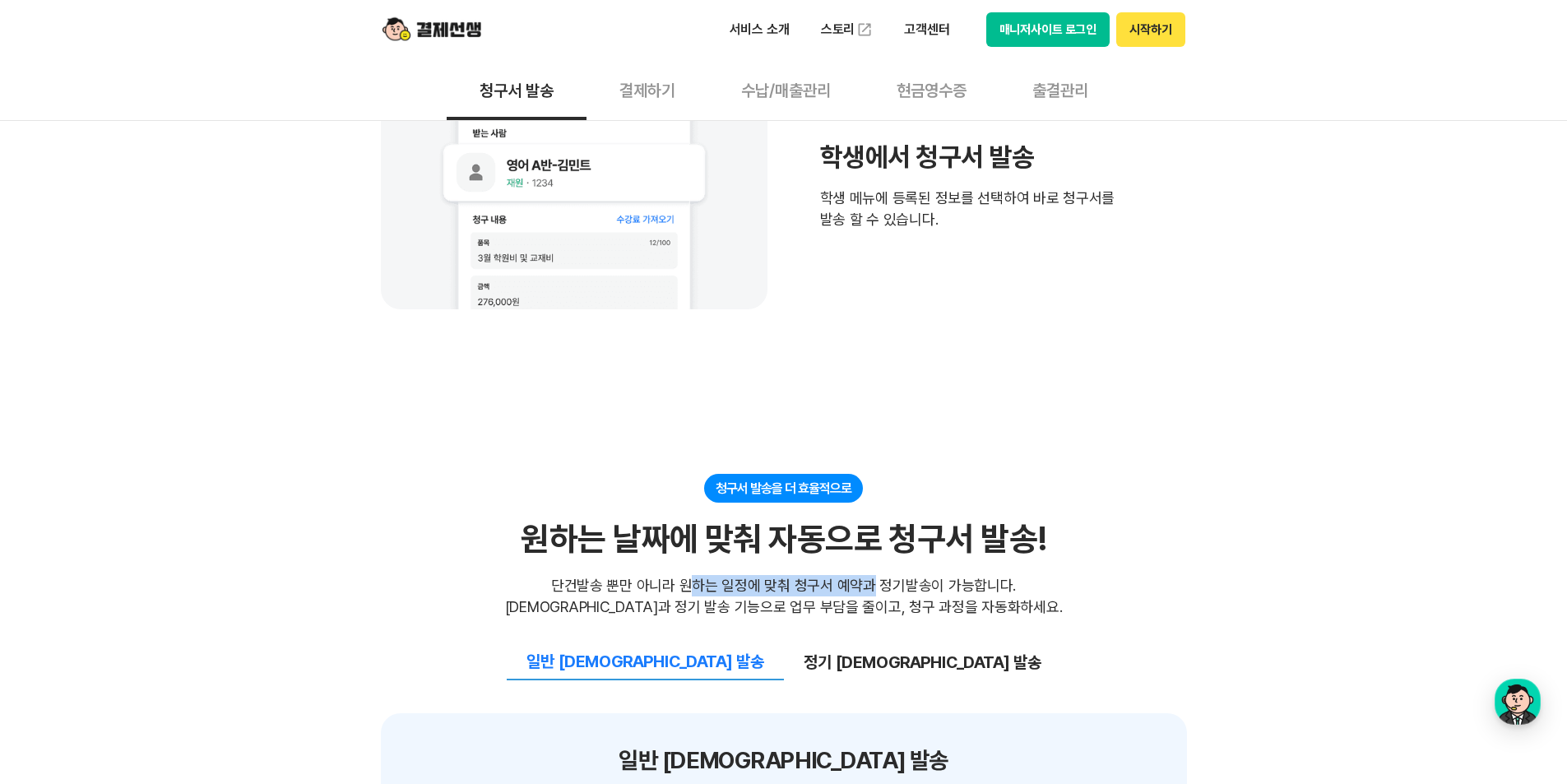
click at [696, 575] on div "단건발송 뿐만 아니라 원하는 일정에 맞춰 청구서 예약과 정기발송이 가능합니다. [DEMOGRAPHIC_DATA]과 정기 발송 기능으로 업무 부…" at bounding box center [784, 596] width 557 height 43
drag, startPoint x: 658, startPoint y: 524, endPoint x: 957, endPoint y: 522, distance: 299.0
click at [957, 575] on div "단건발송 뿐만 아니라 원하는 일정에 맞춰 청구서 예약과 정기발송이 가능합니다. [DEMOGRAPHIC_DATA]과 정기 발송 기능으로 업무 부…" at bounding box center [784, 596] width 557 height 43
click at [950, 575] on div "단건발송 뿐만 아니라 원하는 일정에 맞춰 청구서 예약과 정기발송이 가능합니다. [DEMOGRAPHIC_DATA]과 정기 발송 기능으로 업무 부…" at bounding box center [784, 596] width 557 height 43
click at [900, 575] on div "단건발송 뿐만 아니라 원하는 일정에 맞춰 청구서 예약과 정기발송이 가능합니다. [DEMOGRAPHIC_DATA]과 정기 발송 기능으로 업무 부…" at bounding box center [784, 596] width 557 height 43
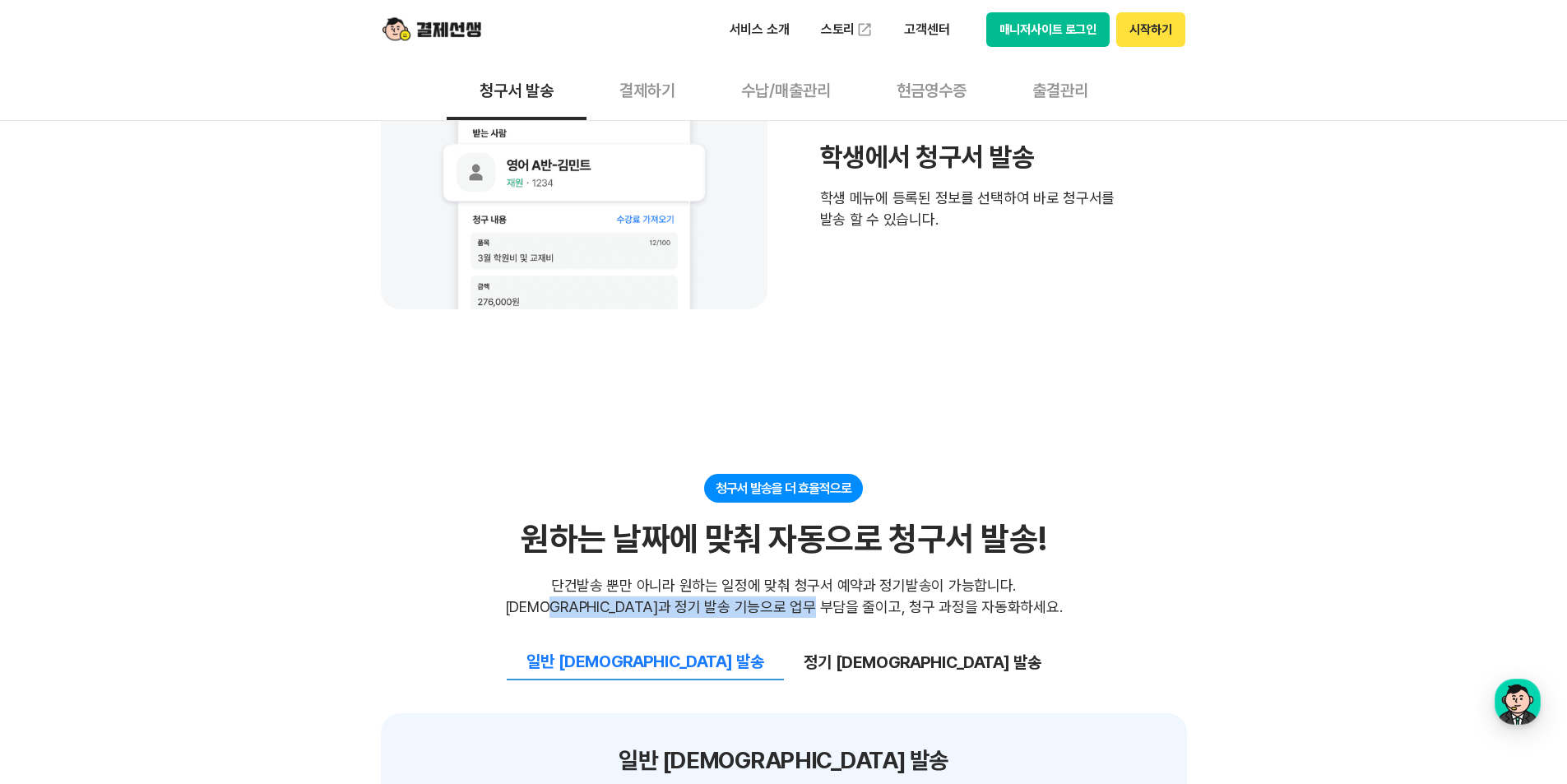
drag, startPoint x: 903, startPoint y: 542, endPoint x: 628, endPoint y: 539, distance: 275.0
click at [628, 575] on div "단건발송 뿐만 아니라 원하는 일정에 맞춰 청구서 예약과 정기발송이 가능합니다. [DEMOGRAPHIC_DATA]과 정기 발송 기능으로 업무 부…" at bounding box center [784, 596] width 557 height 43
drag, startPoint x: 695, startPoint y: 547, endPoint x: 932, endPoint y: 541, distance: 237.1
click at [932, 575] on div "단건발송 뿐만 아니라 원하는 일정에 맞춰 청구서 예약과 정기발송이 가능합니다. [DEMOGRAPHIC_DATA]과 정기 발송 기능으로 업무 부…" at bounding box center [784, 596] width 557 height 43
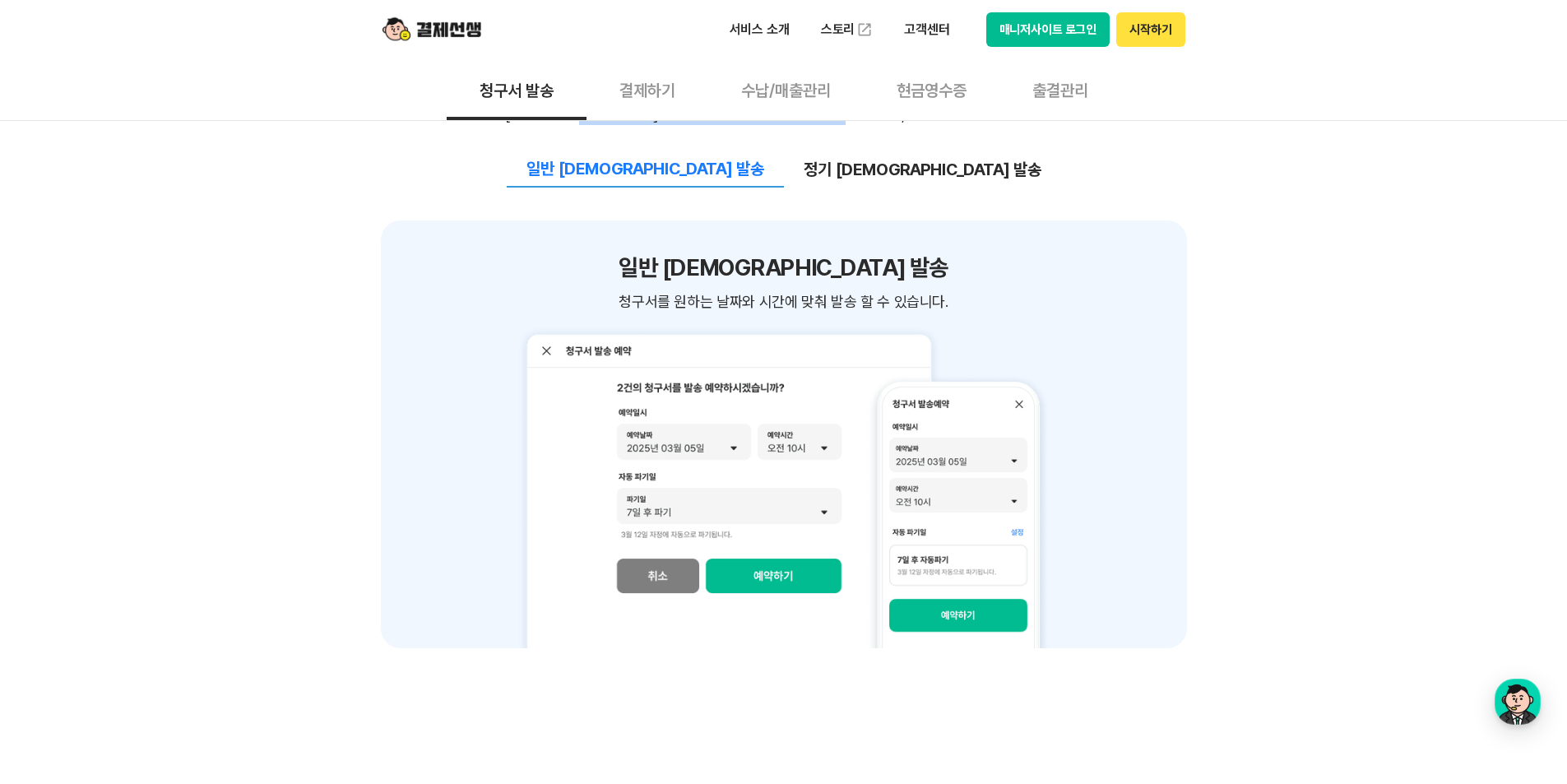
scroll to position [1809, 0]
click at [725, 290] on span "청구서를 원하는 날짜와 시간에 맞춰 발송 할 수 있습니다." at bounding box center [783, 301] width 329 height 21
drag, startPoint x: 724, startPoint y: 249, endPoint x: 841, endPoint y: 241, distance: 117.3
click at [841, 290] on span "청구서를 원하는 날짜와 시간에 맞춰 발송 할 수 있습니다." at bounding box center [783, 301] width 329 height 21
drag, startPoint x: 990, startPoint y: 635, endPoint x: 969, endPoint y: 635, distance: 21.0
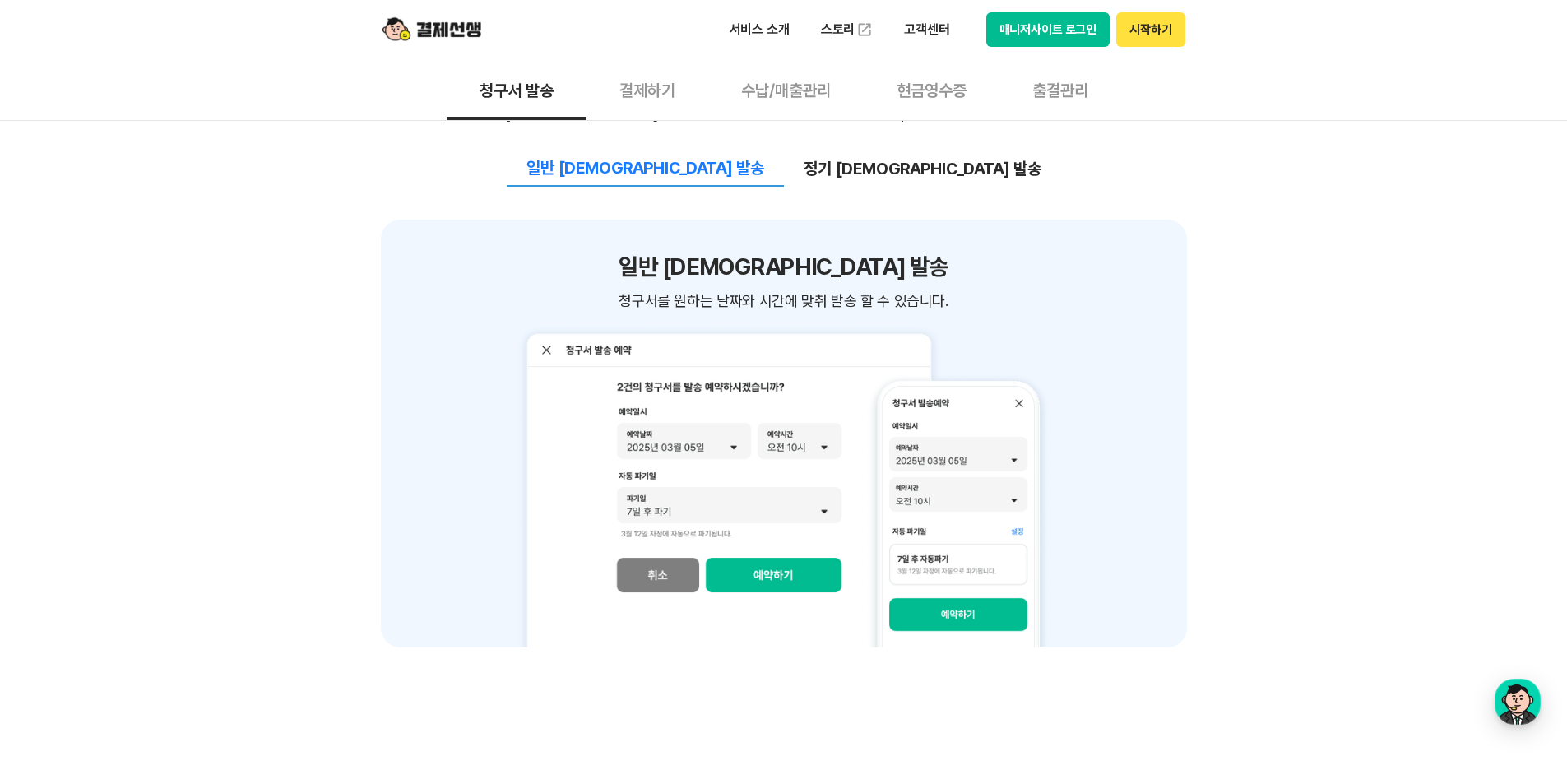
click at [990, 637] on div "쉽고 간편한 청구서 작성&관리 빠르고 간편한 청구서 작성으로 업무 효율 UP! 빠르고 간편한 청구서 작성으로 업무 효율 UP! 청구서 작성시 …" at bounding box center [784, 279] width 806 height 3207
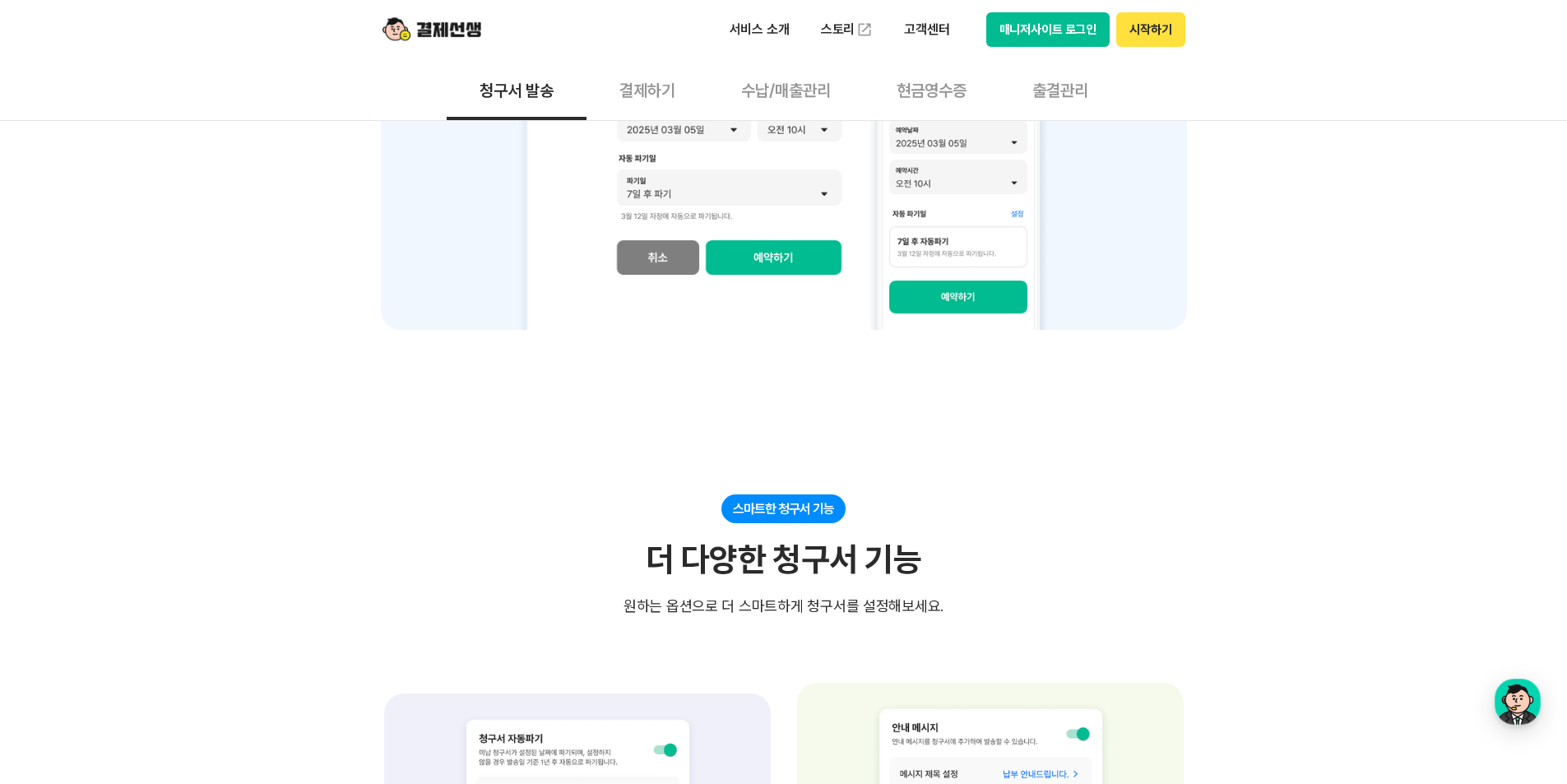
scroll to position [2220, 0]
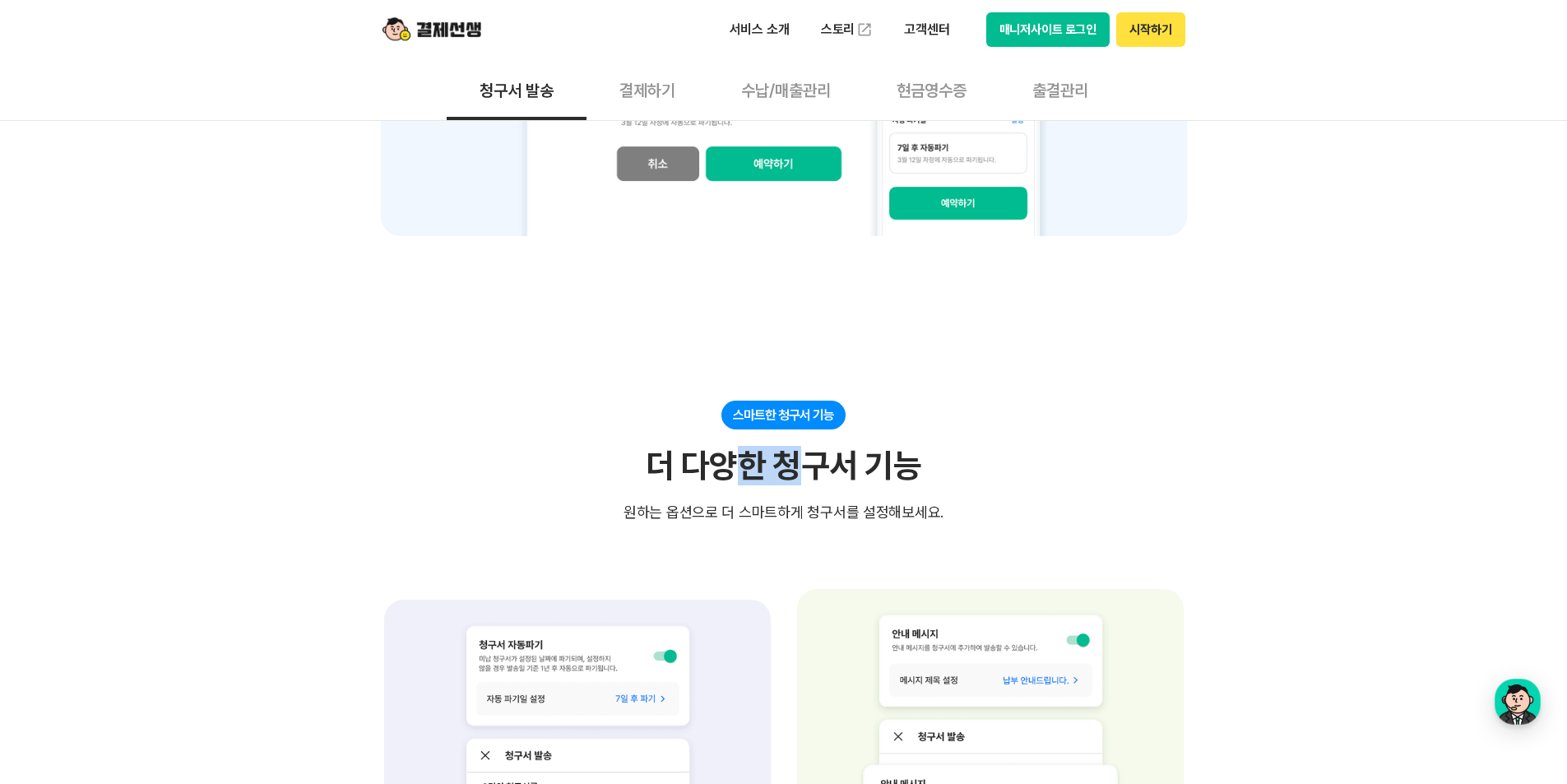
drag, startPoint x: 731, startPoint y: 398, endPoint x: 813, endPoint y: 399, distance: 82.0
click at [813, 445] on div "더 다양한 청구서 기능" at bounding box center [783, 465] width 275 height 40
click at [1124, 413] on div "스마트한 청구서 기능 더 다양한 청구서 기능 원하는 옵션으로 더 스마트하게 청구서를 설정해보세요. 원하는 옵션으로 더 스마트하게 청구서를 설정…" at bounding box center [784, 461] width 806 height 123
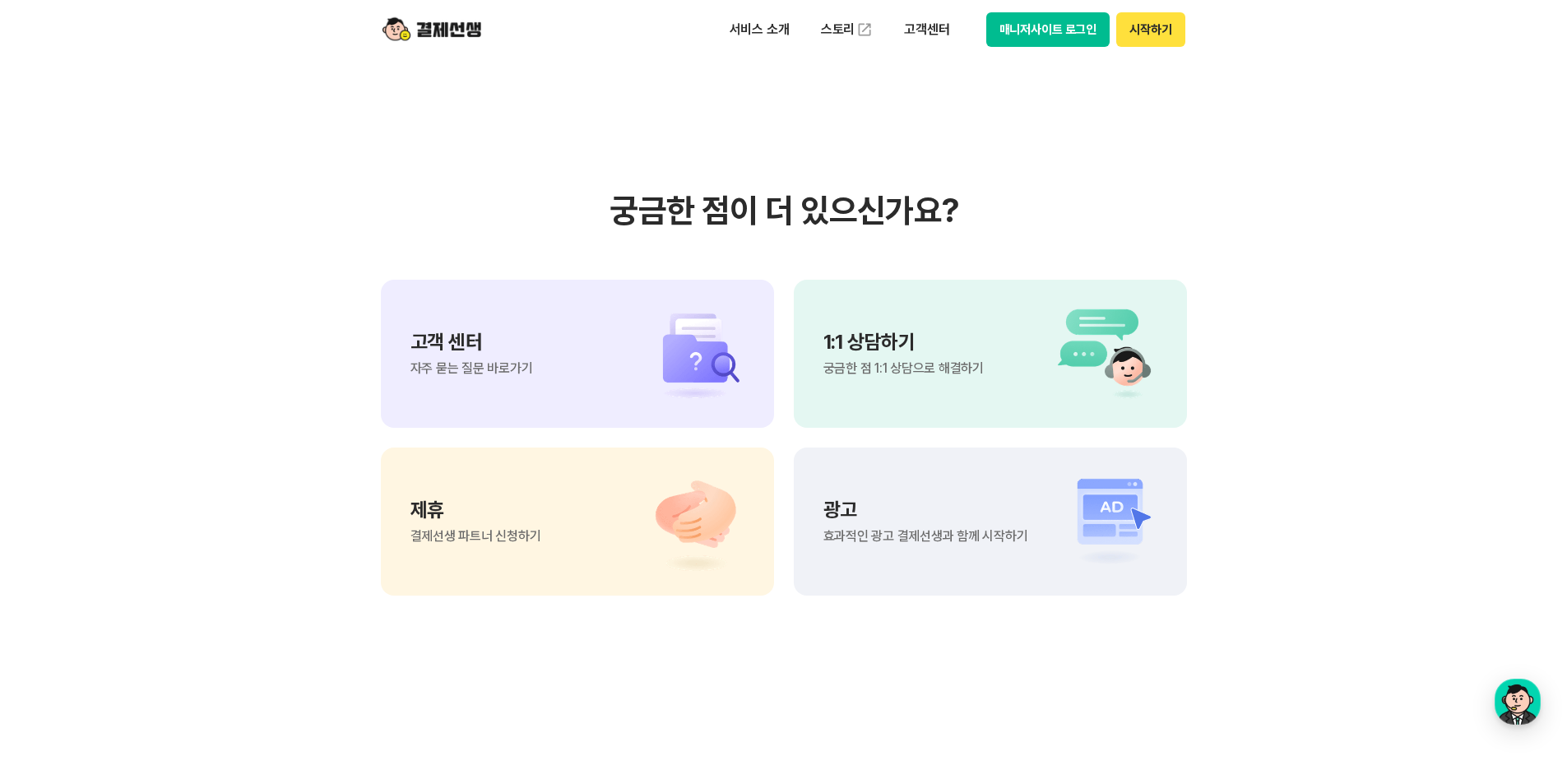
scroll to position [3600, 0]
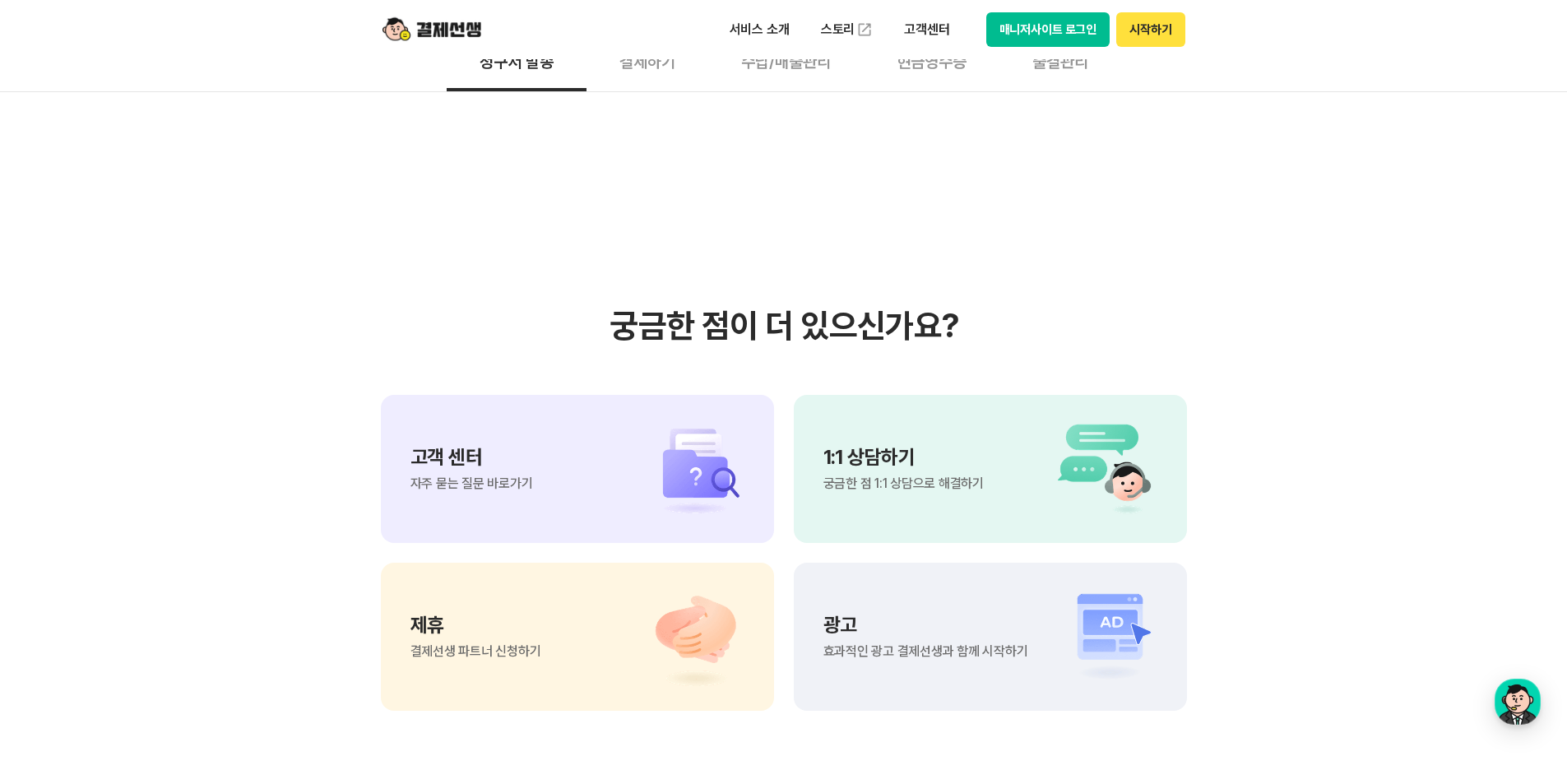
click at [991, 421] on div "1:1 상담하기 궁금한 점 1:1 상담으로 해결하기" at bounding box center [990, 468] width 393 height 148
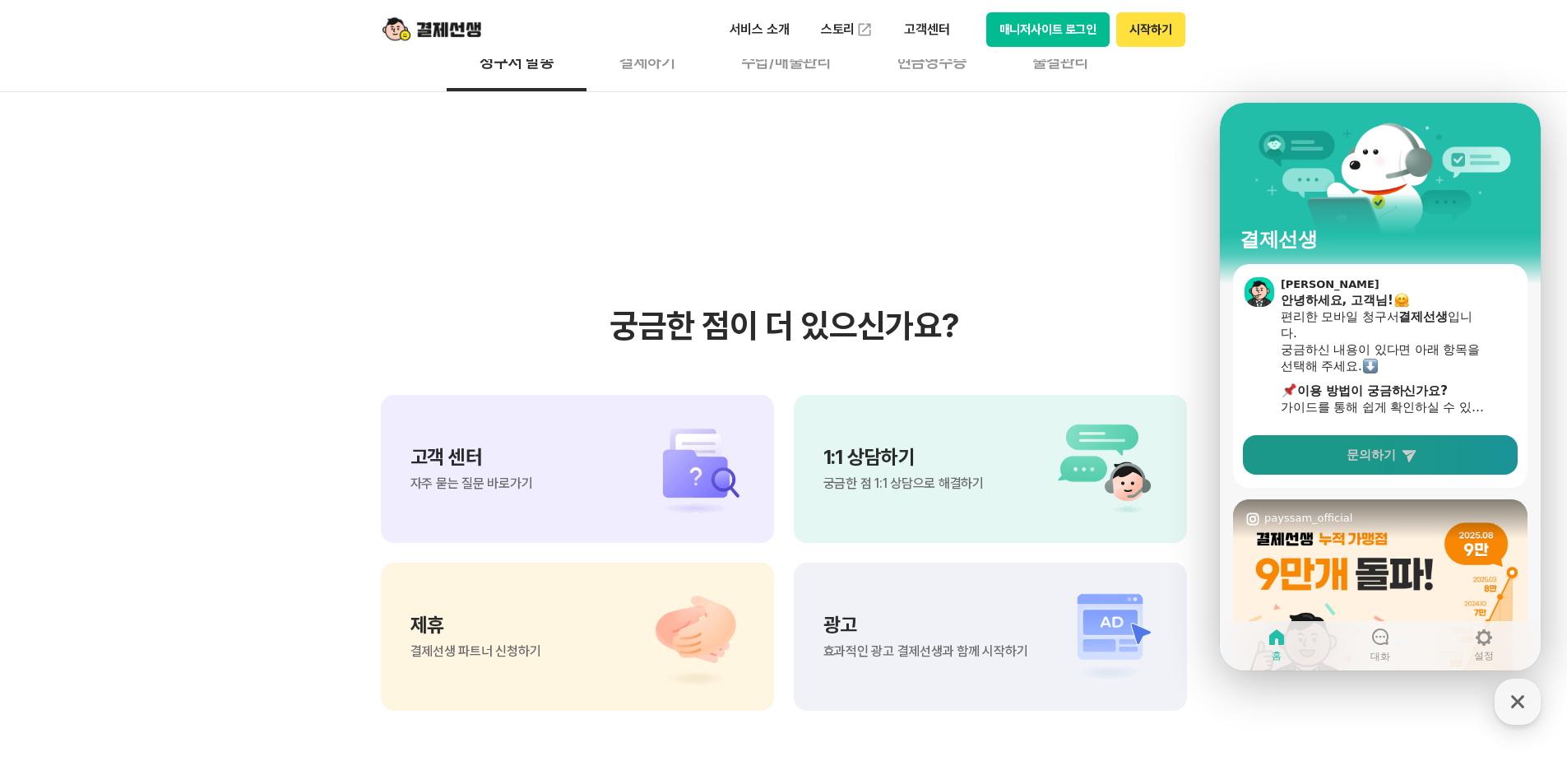
click at [1362, 463] on link "문의하기" at bounding box center [1380, 455] width 274 height 40
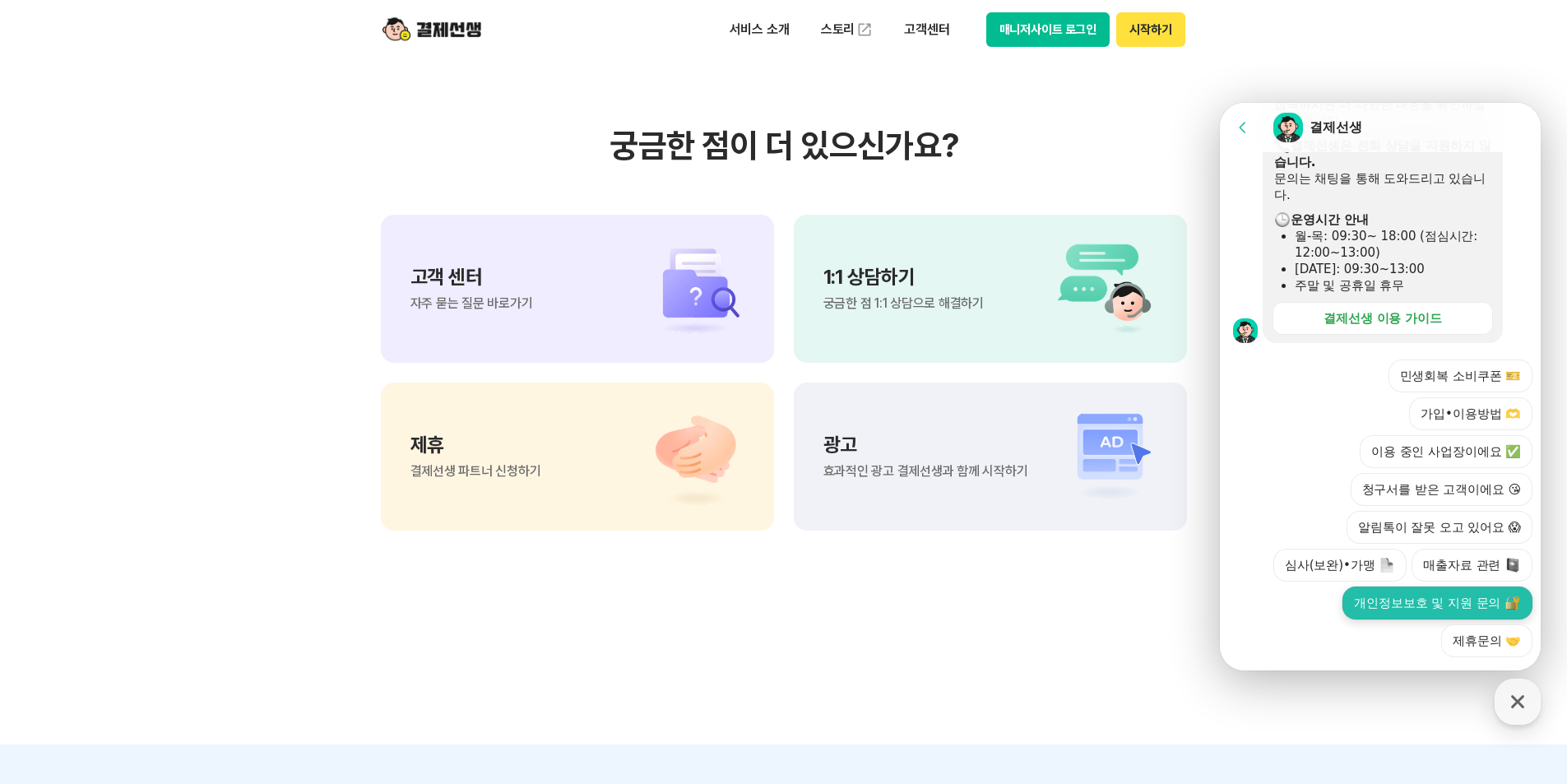
scroll to position [4668, 0]
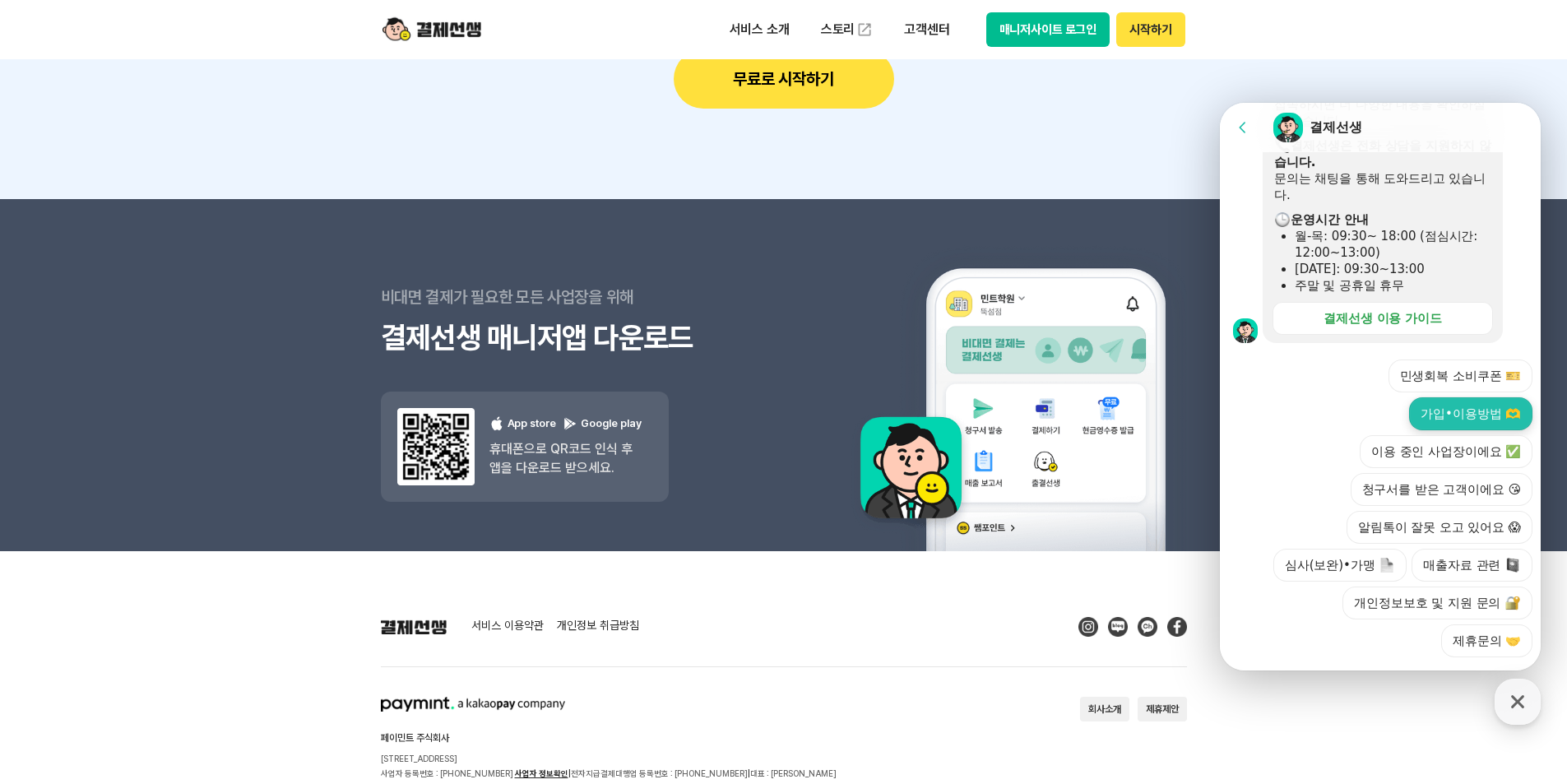
click at [1500, 397] on button "가입•이용방법 🫶" at bounding box center [1471, 413] width 124 height 33
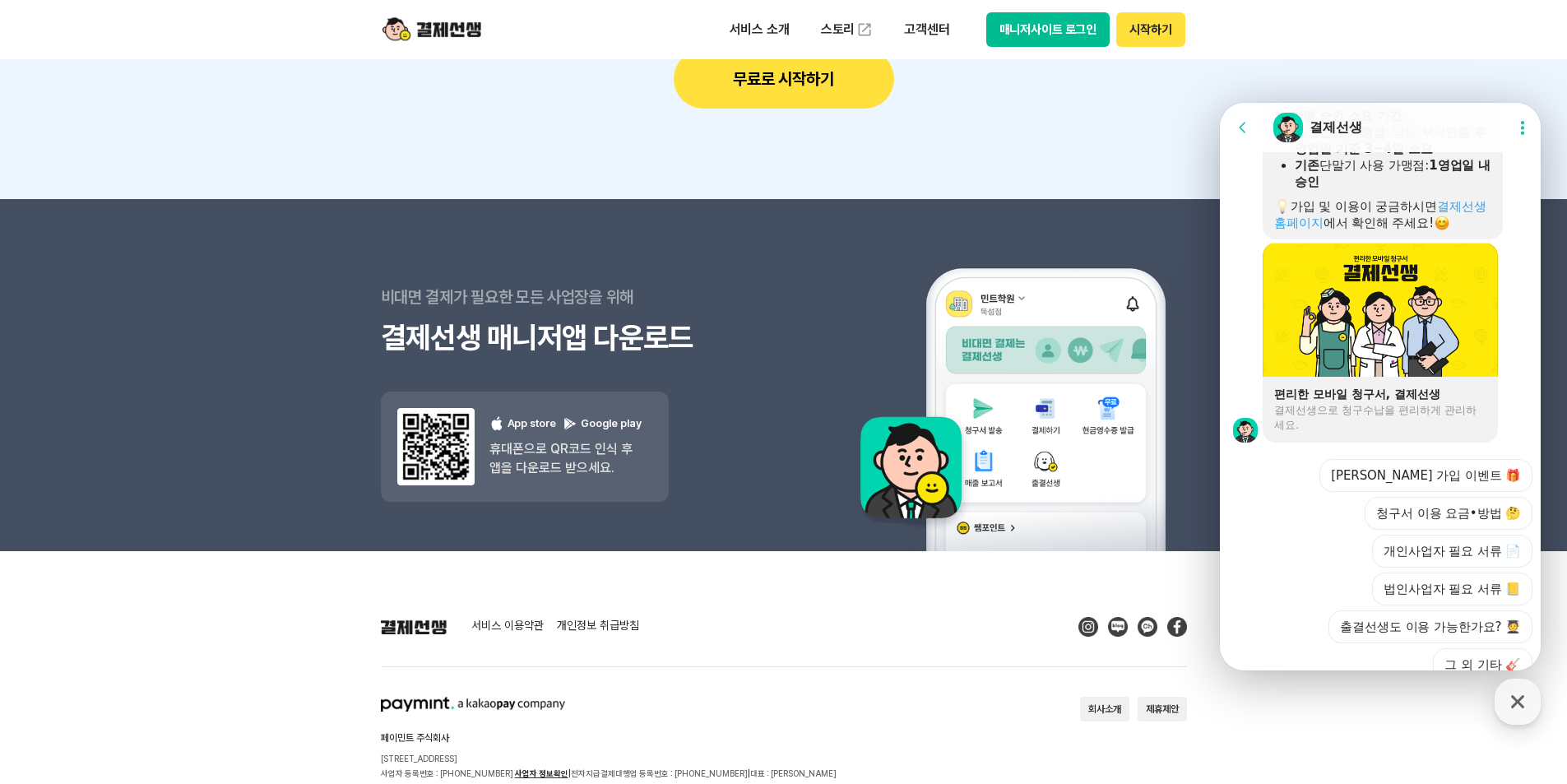
scroll to position [1242, 0]
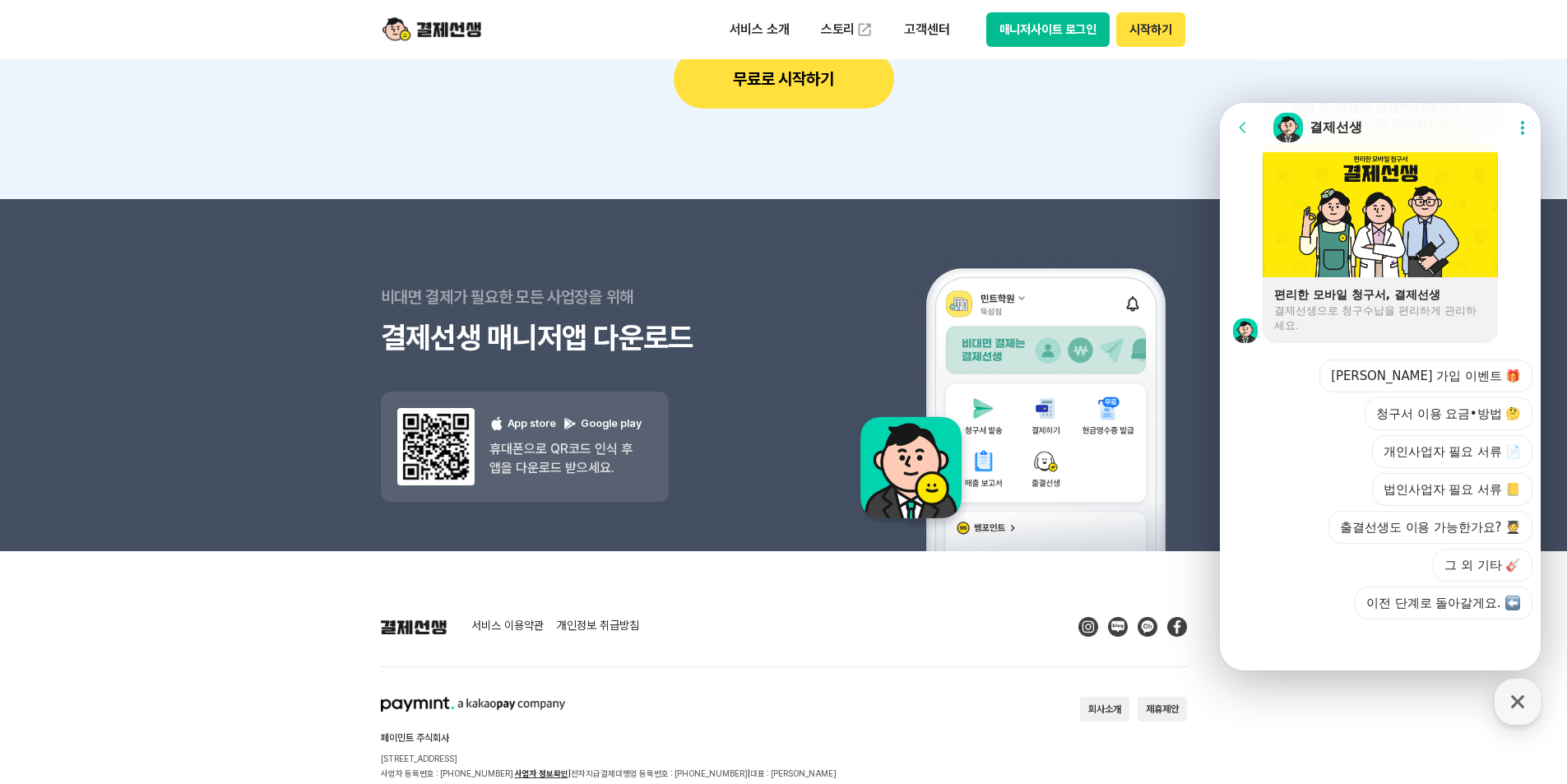
click at [1369, 644] on div at bounding box center [1382, 641] width 326 height 44
click at [1465, 558] on button "그 외 기타 🎸" at bounding box center [1483, 565] width 100 height 33
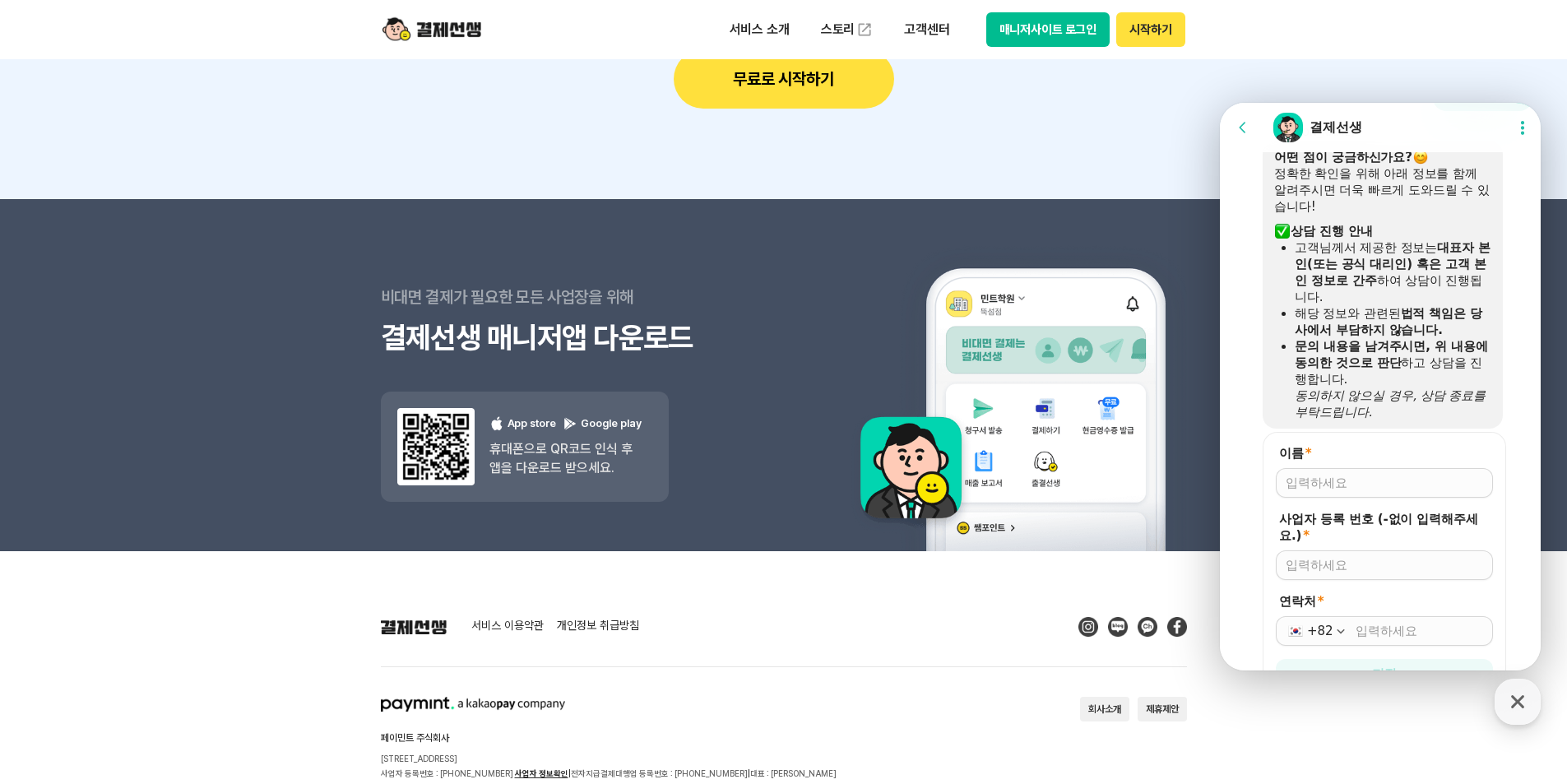
scroll to position [1606, 0]
